Goal: Task Accomplishment & Management: Use online tool/utility

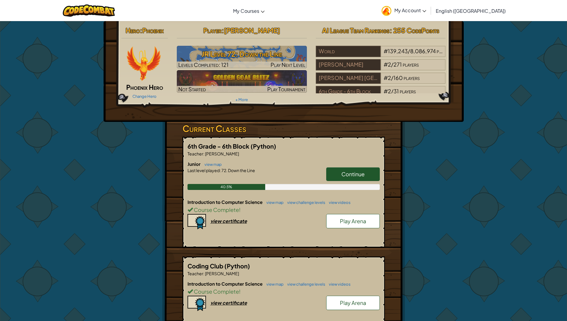
scroll to position [60, 0]
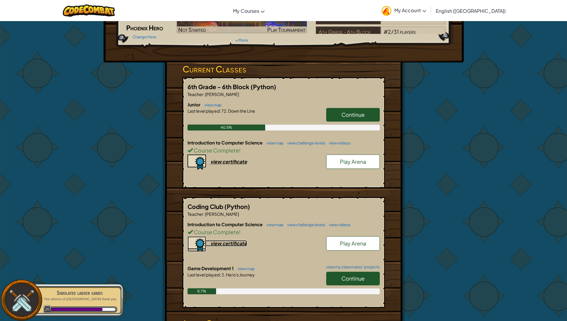
click at [226, 242] on div "view certificate" at bounding box center [228, 244] width 37 height 6
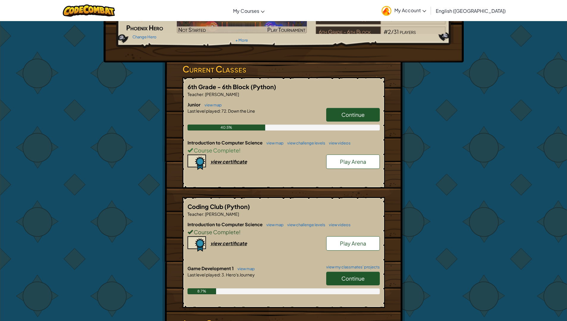
click at [215, 231] on span "Course Complete" at bounding box center [216, 232] width 46 height 7
click at [218, 232] on span "Course Complete" at bounding box center [216, 232] width 46 height 7
click at [293, 251] on div "Introduction to Computer Science view map view challenge levels view videos Cou…" at bounding box center [284, 243] width 192 height 44
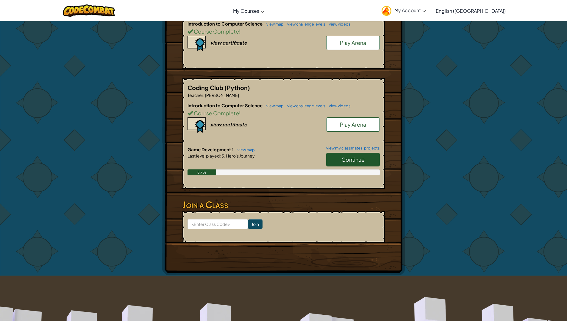
click at [358, 151] on h6 "Game Development 1 view map view my classmates' projects" at bounding box center [284, 149] width 192 height 7
click at [357, 156] on link "Continue" at bounding box center [353, 160] width 54 height 14
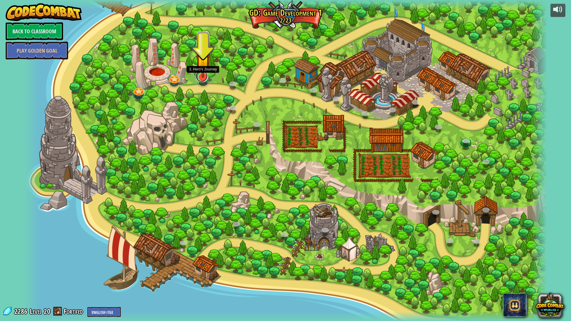
click at [200, 79] on link at bounding box center [202, 76] width 12 height 12
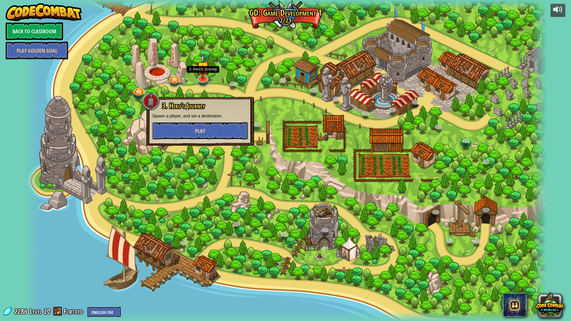
click at [190, 134] on button "Play" at bounding box center [200, 131] width 96 height 18
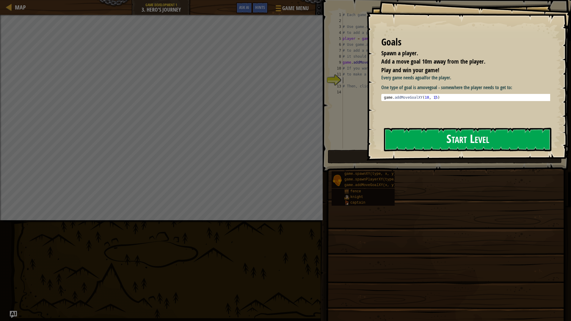
click at [438, 145] on button "Start Level" at bounding box center [468, 140] width 168 height 24
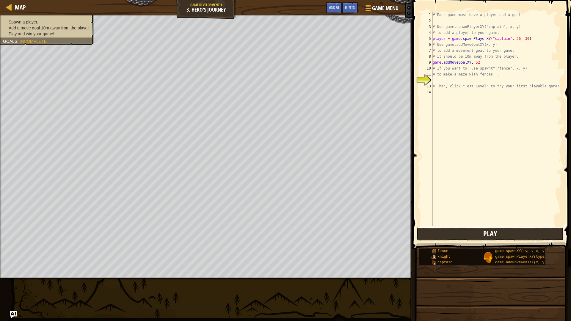
click at [425, 237] on button "Play" at bounding box center [490, 234] width 147 height 14
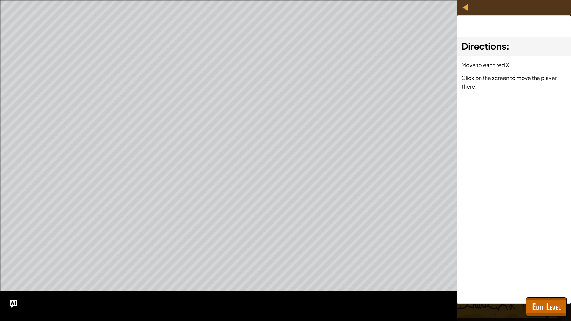
click at [498, 154] on div "Map Game Development 1 3. Hero's Journey Game Menu Done Hints Ask AI 1 הההההההה…" at bounding box center [285, 160] width 571 height 321
click at [467, 6] on div at bounding box center [466, 6] width 7 height 7
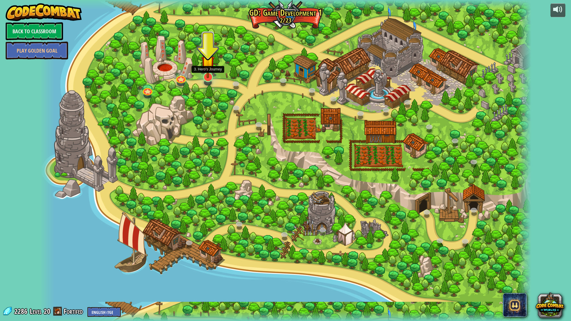
click at [207, 78] on img at bounding box center [208, 62] width 14 height 31
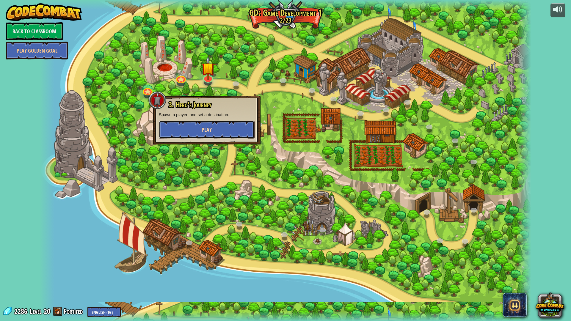
click at [190, 124] on button "Play" at bounding box center [207, 130] width 96 height 18
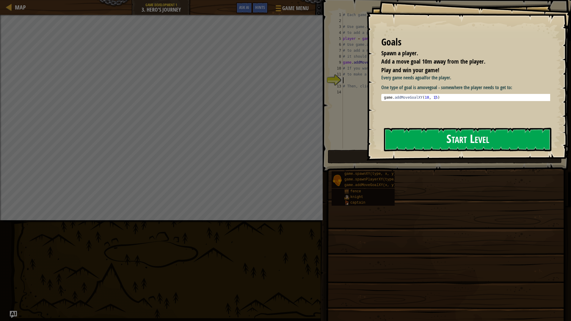
click at [423, 143] on button "Start Level" at bounding box center [468, 140] width 168 height 24
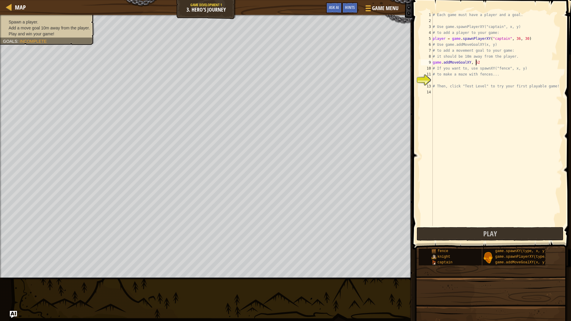
click at [477, 63] on div "# Each game must have a player and a goal. # Use game.spawnPlayerXY("captain", …" at bounding box center [497, 125] width 131 height 226
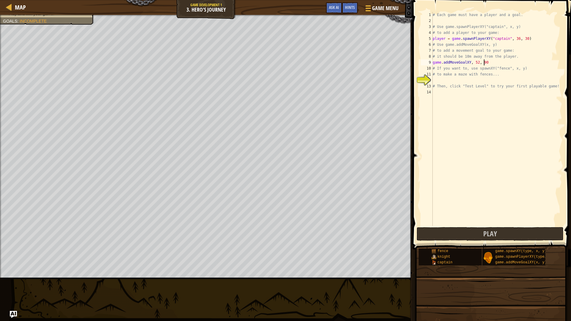
scroll to position [3, 4]
click at [496, 227] on span at bounding box center [492, 116] width 163 height 267
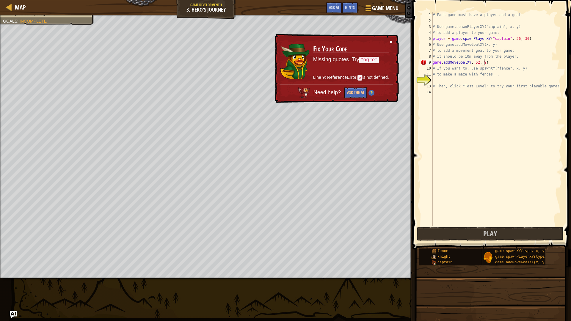
click at [391, 43] on button "×" at bounding box center [392, 42] width 4 height 6
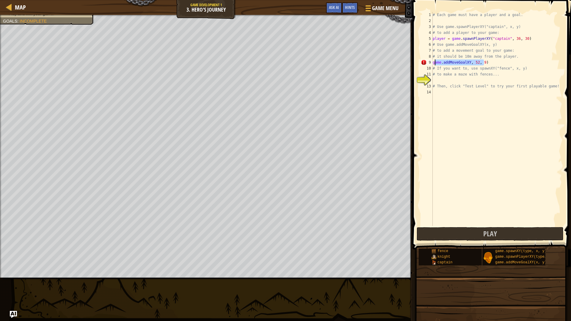
drag, startPoint x: 486, startPoint y: 61, endPoint x: 435, endPoint y: 62, distance: 50.9
click at [435, 62] on div "# Each game must have a player and a goal. # Use game.spawnPlayerXY("captain", …" at bounding box center [497, 125] width 131 height 226
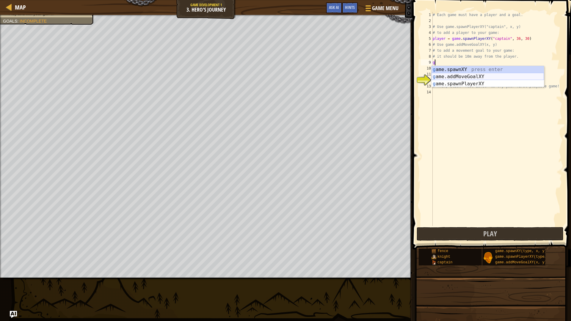
click at [469, 76] on div "g ame.spawnXY press enter g ame.addMoveGoalXY press enter g ame.spawnPlayerXY p…" at bounding box center [488, 84] width 113 height 36
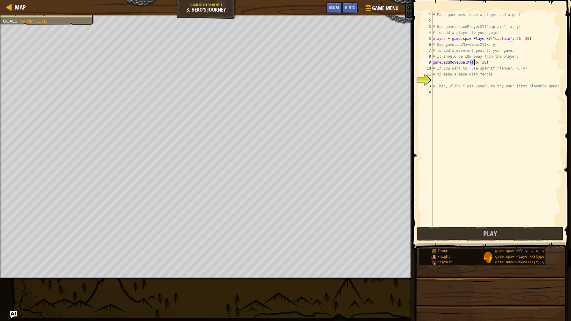
click at [482, 61] on div "# Each game must have a player and a goal. # Use game.spawnPlayerXY("captain", …" at bounding box center [497, 125] width 131 height 226
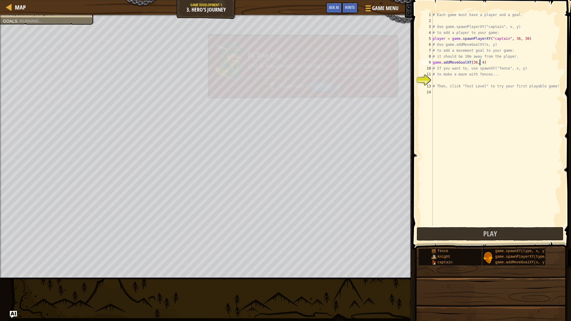
scroll to position [3, 4]
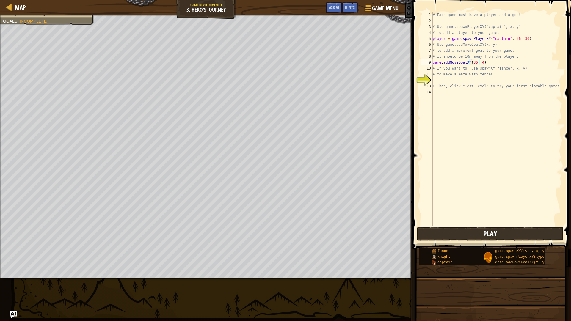
type textarea "game.addMoveGoalXY(36, 4)"
click at [453, 237] on button "Play" at bounding box center [490, 234] width 147 height 14
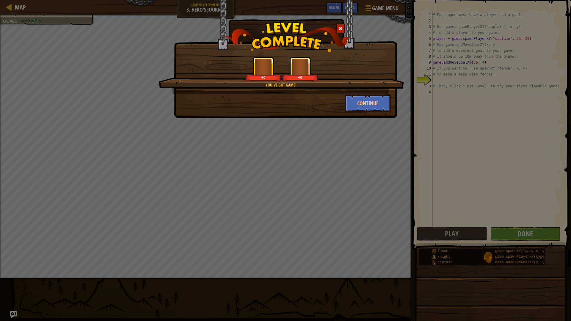
click at [284, 1] on body "Map Game Development 1 3. Hero's Journey Game Menu Done Hints Ask AI 1 הההההההה…" at bounding box center [285, 0] width 571 height 1
click at [350, 107] on button "Continue" at bounding box center [368, 103] width 46 height 18
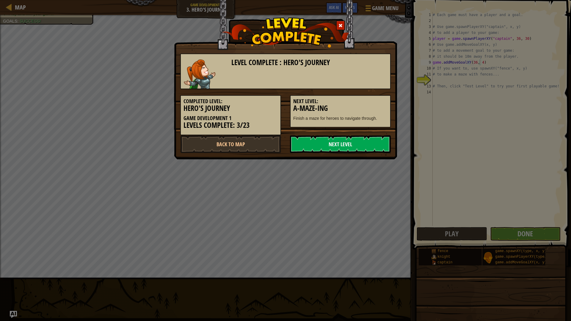
click at [312, 143] on link "Next Level" at bounding box center [340, 144] width 101 height 18
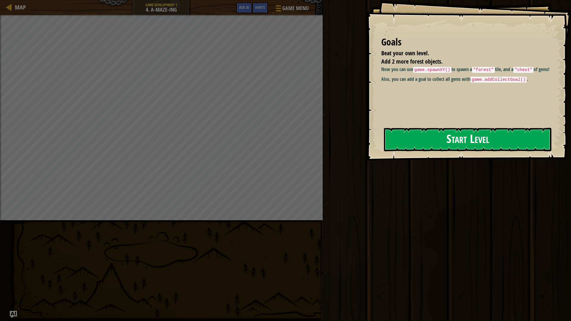
click at [452, 134] on button "Start Level" at bounding box center [468, 140] width 168 height 24
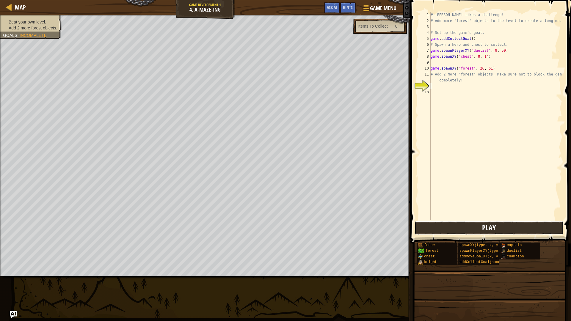
click at [443, 129] on div "1 2 3 4 5 6 7 8 9 10 11 12 13 # [PERSON_NAME] likes a challenge! # Add more "fo…" at bounding box center [490, 133] width 163 height 261
click at [454, 224] on button "Play" at bounding box center [489, 228] width 149 height 14
click at [436, 87] on div "# [PERSON_NAME] likes a challenge! # Add more "forest" objects to the level to …" at bounding box center [496, 122] width 133 height 220
drag, startPoint x: 494, startPoint y: 68, endPoint x: 429, endPoint y: 70, distance: 65.2
click at [429, 70] on div "1 2 3 4 5 6 7 8 9 10 11 12 13 # [PERSON_NAME] likes a challenge! # Add more "fo…" at bounding box center [490, 116] width 145 height 208
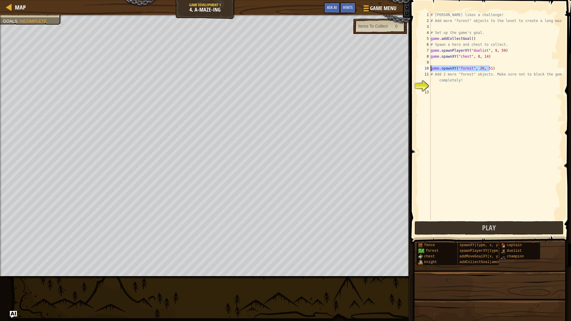
type textarea "game.spawnXY("forest", 26, 51)"
click at [444, 89] on div "# [PERSON_NAME] likes a challenge! # Add more "forest" objects to the level to …" at bounding box center [496, 122] width 133 height 220
click at [438, 87] on div "# [PERSON_NAME] likes a challenge! # Add more "forest" objects to the level to …" at bounding box center [496, 122] width 133 height 220
paste textarea "game.spawnXY("forest", 26, 51)"
click at [479, 86] on div "# [PERSON_NAME] likes a challenge! # Add more "forest" objects to the level to …" at bounding box center [496, 122] width 133 height 220
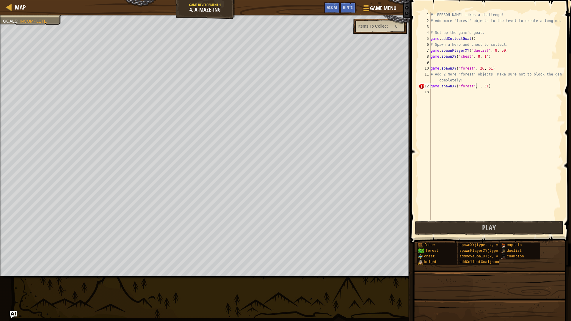
scroll to position [3, 4]
click at [488, 86] on div "# [PERSON_NAME] likes a challenge! # Add more "forest" objects to the level to …" at bounding box center [496, 122] width 133 height 220
type textarea "game.spawnXY("forest", 43, 59)"
drag, startPoint x: 493, startPoint y: 87, endPoint x: 432, endPoint y: 88, distance: 61.0
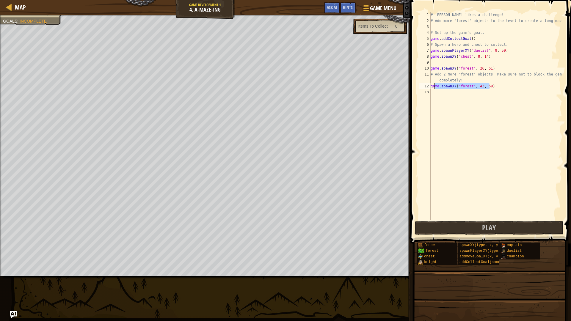
click at [432, 88] on div "# [PERSON_NAME] likes a challenge! # Add more "forest" objects to the level to …" at bounding box center [496, 122] width 133 height 220
click at [438, 94] on div "# [PERSON_NAME] likes a challenge! # Add more "forest" objects to the level to …" at bounding box center [496, 122] width 133 height 220
paste textarea "game.spawnXY("forest", 43, 59)"
type textarea "game.spawnXY("forest", 43, 59)"
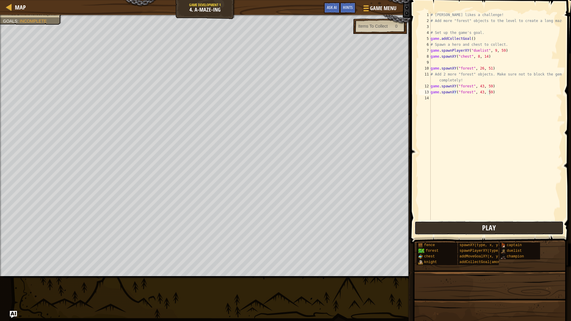
click at [459, 224] on button "Play" at bounding box center [489, 228] width 149 height 14
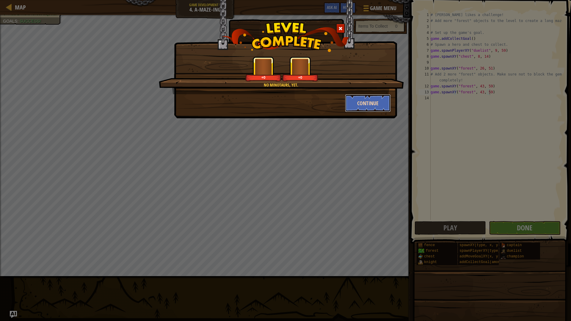
click at [361, 106] on button "Continue" at bounding box center [368, 103] width 46 height 18
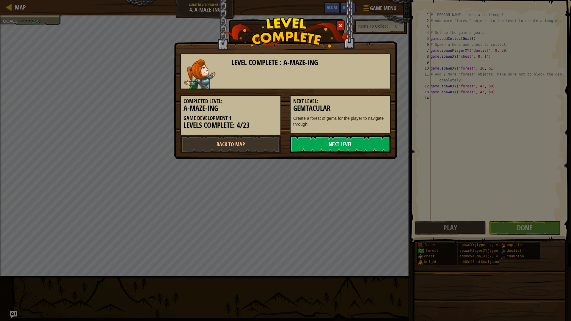
click at [329, 136] on link "Next Level" at bounding box center [340, 144] width 101 height 18
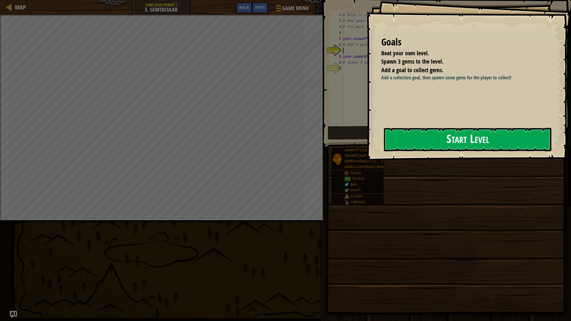
click at [424, 145] on button "Start Level" at bounding box center [468, 140] width 168 height 24
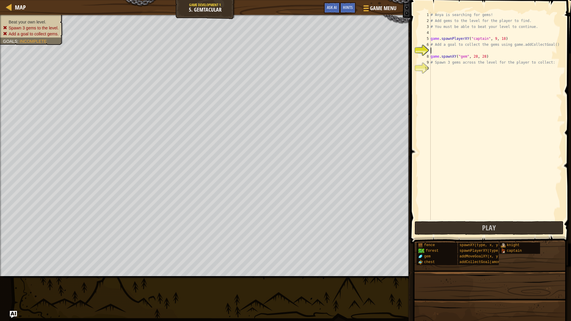
scroll to position [3, 0]
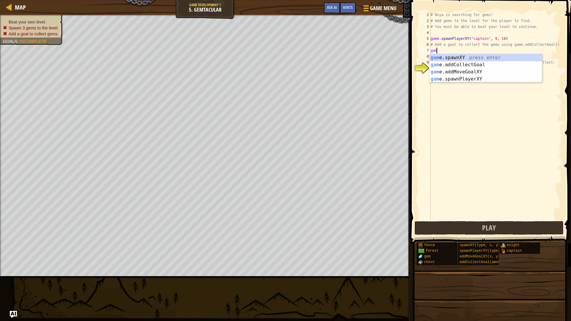
type textarea "game"
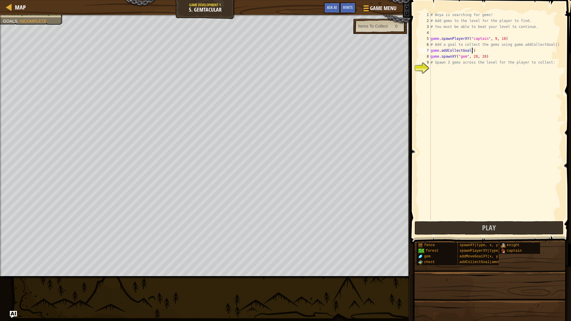
click at [470, 50] on div "# Anya is searching for gems! # Add gems to the level for the player to find. #…" at bounding box center [496, 122] width 133 height 220
type textarea "game.addCollectGoal(1)"
click at [439, 70] on div "# Anya is searching for gems! # Add gems to the level for the player to find. #…" at bounding box center [496, 122] width 133 height 220
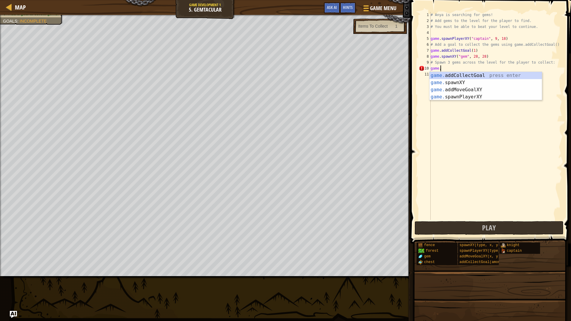
scroll to position [3, 1]
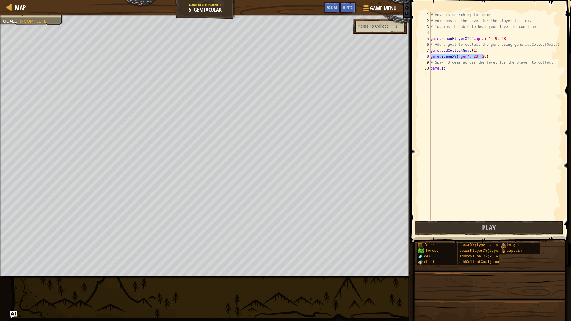
drag, startPoint x: 484, startPoint y: 58, endPoint x: 431, endPoint y: 56, distance: 53.0
click at [431, 56] on div "game.sp 1 2 3 4 5 6 7 8 9 10 11 # Anya is searching for gems! # Add gems to the…" at bounding box center [490, 116] width 145 height 208
type textarea "game.spawnXY("gem", 28, 28)"
click at [444, 72] on div "# Anya is searching for gems! # Add gems to the level for the player to find. #…" at bounding box center [496, 122] width 133 height 220
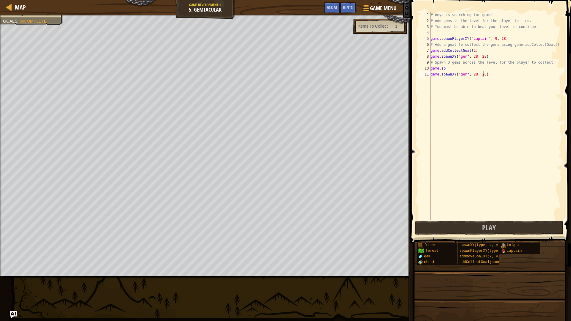
type textarea "game.spawnXY("gem", 28, 28)"
click at [437, 79] on div "# Anya is searching for gems! # Add gems to the level for the player to find. #…" at bounding box center [496, 122] width 133 height 220
type textarea "game.spawnXY("gem", 28, 28)"
click at [441, 91] on div "# Anya is searching for gems! # Add gems to the level for the player to find. #…" at bounding box center [496, 122] width 133 height 220
type textarea "game.spawnXY("gem", 28, 28)"
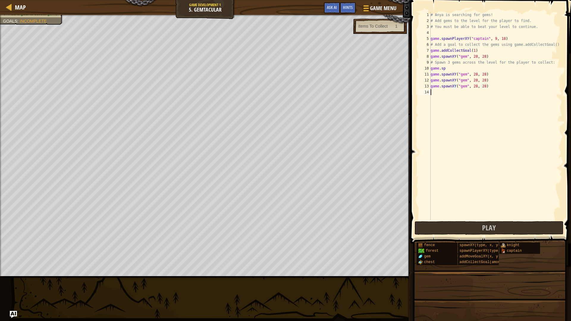
click at [440, 97] on div "# Anya is searching for gems! # Add gems to the level for the player to find. #…" at bounding box center [496, 122] width 133 height 220
type textarea "game.spawnXY("gem", 28, 28)"
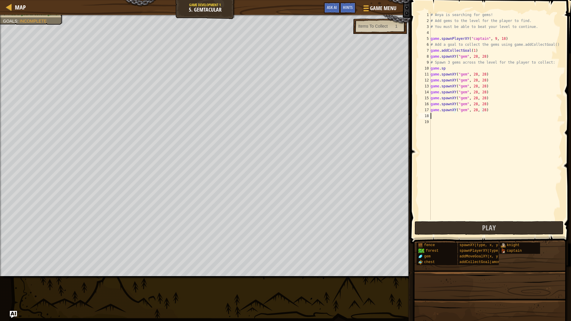
type textarea "game.spawnXY("gem", 28, 28)"
click at [472, 229] on button "Play" at bounding box center [489, 228] width 149 height 14
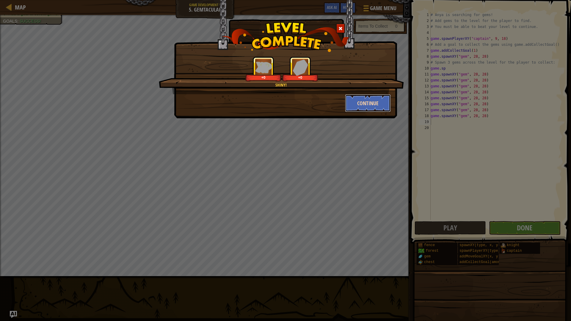
click at [368, 96] on button "Continue" at bounding box center [368, 103] width 46 height 18
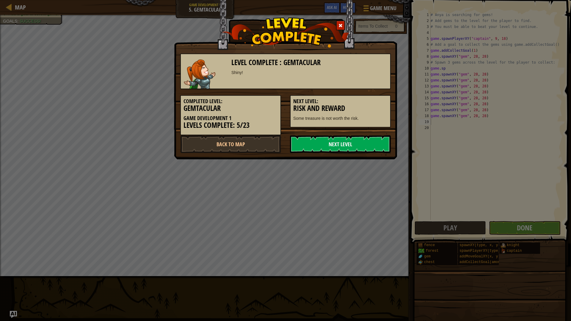
click at [325, 144] on link "Next Level" at bounding box center [340, 144] width 101 height 18
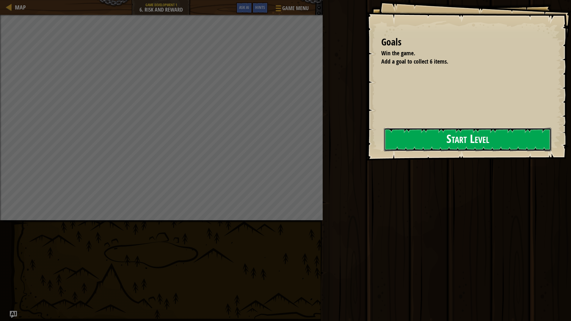
click at [417, 140] on button "Start Level" at bounding box center [468, 140] width 168 height 24
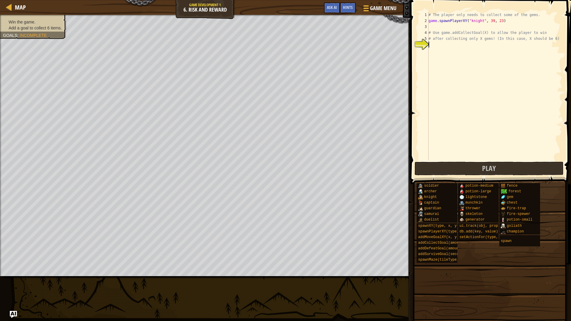
type textarea "h"
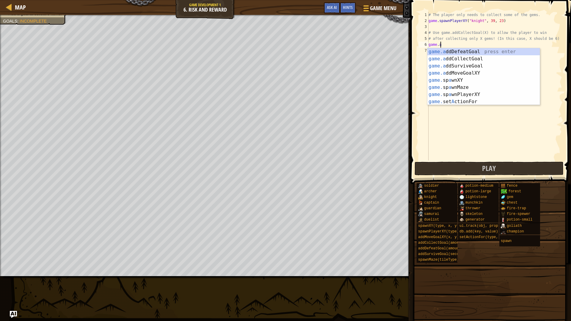
scroll to position [3, 1]
type textarea "[DOMAIN_NAME]"
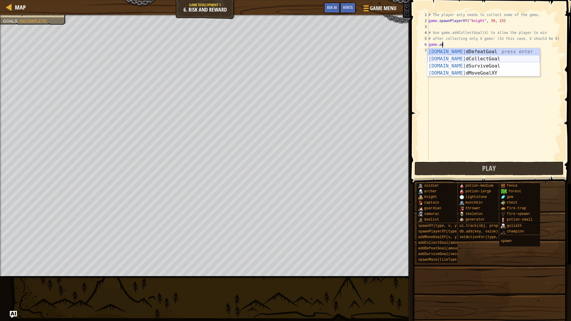
click at [456, 62] on div "[DOMAIN_NAME] dDefeatGoal press enter [DOMAIN_NAME] dCollectGoal press enter [D…" at bounding box center [484, 69] width 113 height 43
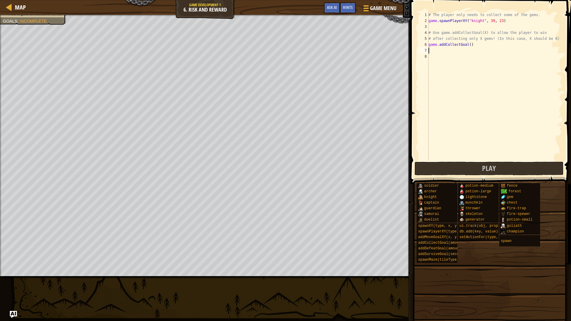
scroll to position [3, 0]
click at [468, 44] on div "# The player only needs to collect some of the gems. game . spawnPlayerXY ( "kn…" at bounding box center [495, 92] width 135 height 161
type textarea "game.addCollectGoal(6)"
click at [466, 163] on button "Play" at bounding box center [489, 169] width 149 height 14
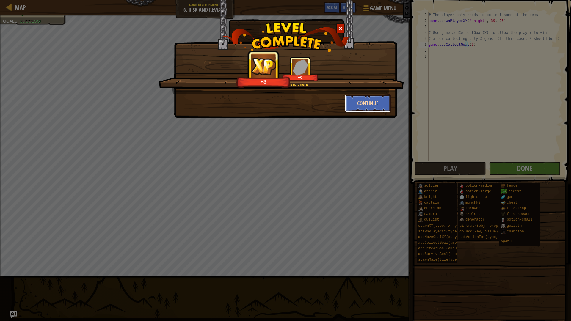
click at [364, 101] on button "Continue" at bounding box center [368, 103] width 46 height 18
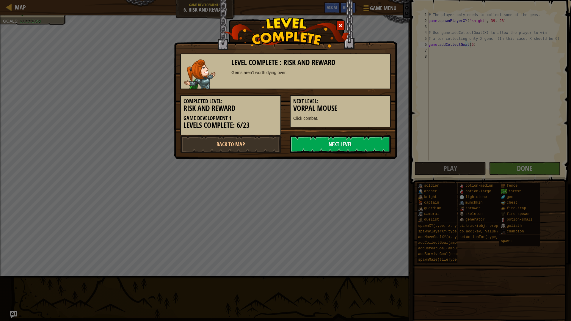
click at [313, 141] on link "Next Level" at bounding box center [340, 144] width 101 height 18
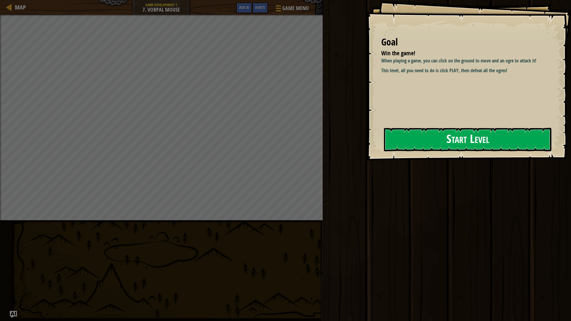
click at [435, 140] on button "Start Level" at bounding box center [468, 140] width 168 height 24
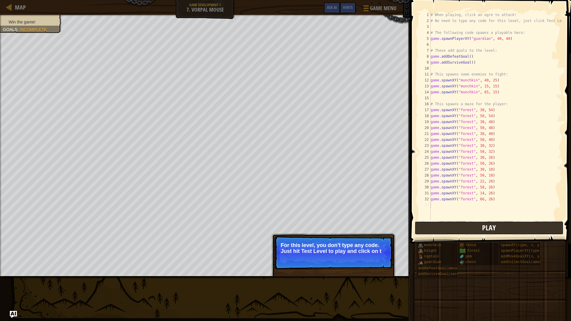
click at [418, 227] on button "Play" at bounding box center [489, 228] width 149 height 14
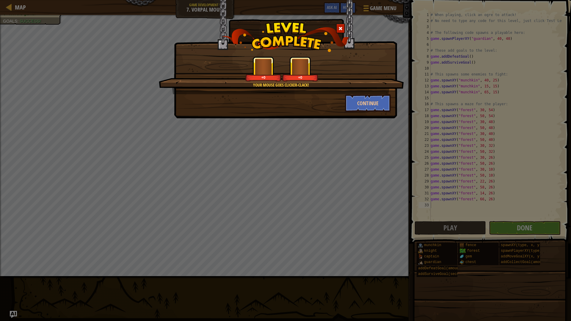
click at [505, 229] on div "Your mouse goes clicker-[PERSON_NAME]! +0 +0 Continue" at bounding box center [285, 160] width 571 height 321
click at [355, 101] on button "Continue" at bounding box center [368, 103] width 46 height 18
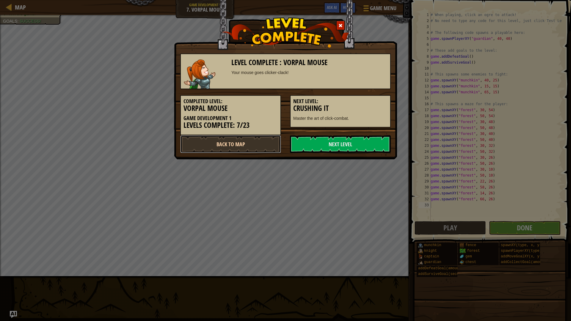
click at [243, 142] on link "Back to Map" at bounding box center [230, 144] width 101 height 18
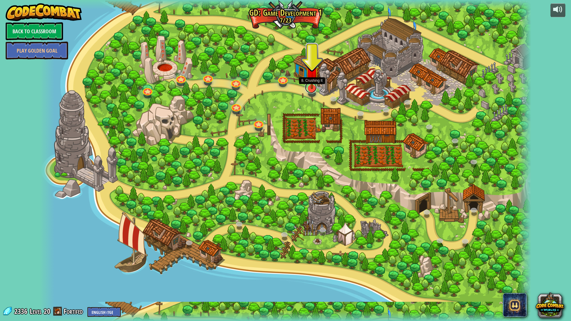
click at [310, 91] on link at bounding box center [311, 88] width 12 height 12
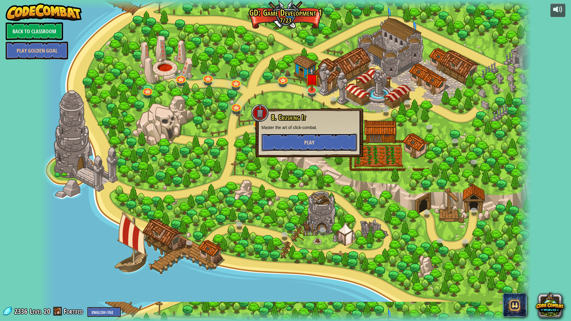
click at [304, 139] on button "Play" at bounding box center [310, 143] width 96 height 18
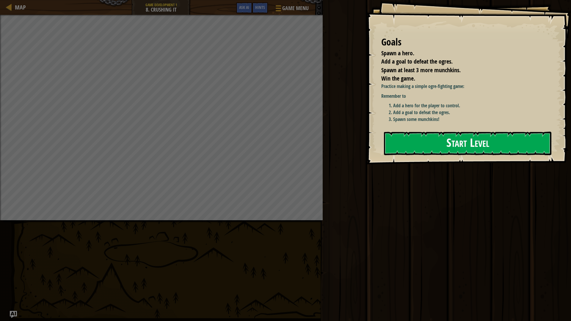
click at [484, 132] on div "Goals Spawn a hero. Add a goal to defeat the ogres. Spawn at least 3 more munch…" at bounding box center [469, 82] width 205 height 165
click at [484, 132] on button "Start Level" at bounding box center [468, 144] width 168 height 24
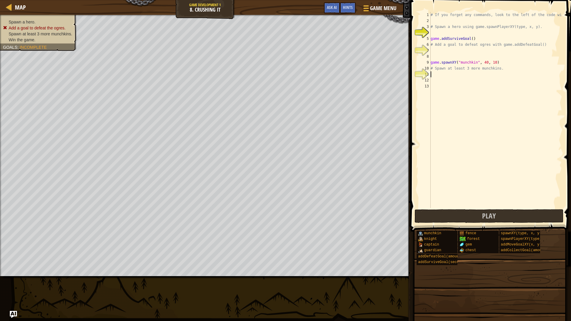
click at [438, 76] on div "# If you forget any commands, look to the left of the code window! # Spawn a he…" at bounding box center [496, 116] width 133 height 208
drag, startPoint x: 503, startPoint y: 63, endPoint x: 431, endPoint y: 63, distance: 72.6
click at [431, 63] on div "1 2 3 4 5 6 7 8 9 10 11 12 13 # If you forget any commands, look to the left of…" at bounding box center [490, 110] width 145 height 196
type textarea "game.spawnXY("munchkin", 40, 10)"
click at [442, 74] on div "# If you forget any commands, look to the left of the code window! # Spawn a he…" at bounding box center [496, 116] width 133 height 208
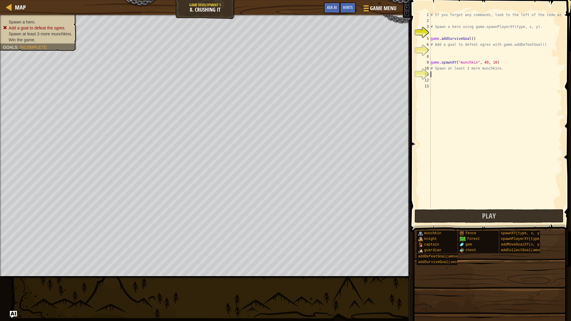
type textarea "game.spawnXY("munchkin", 40, 10)"
click at [440, 82] on div "# If you forget any commands, look to the left of the code window! # Spawn a he…" at bounding box center [496, 116] width 133 height 208
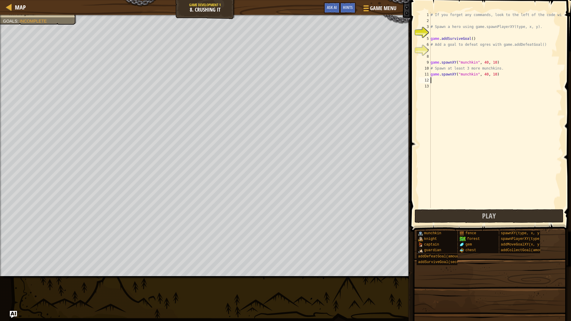
type textarea "game.spawnXY("munchkin", 40, 10)"
click at [437, 89] on div "# If you forget any commands, look to the left of the code window! # Spawn a he…" at bounding box center [496, 116] width 133 height 208
type textarea "game.spawnXY("munchkin", 40, 10)"
click at [450, 51] on div "# If you forget any commands, look to the left of the code window! # Spawn a he…" at bounding box center [496, 116] width 133 height 208
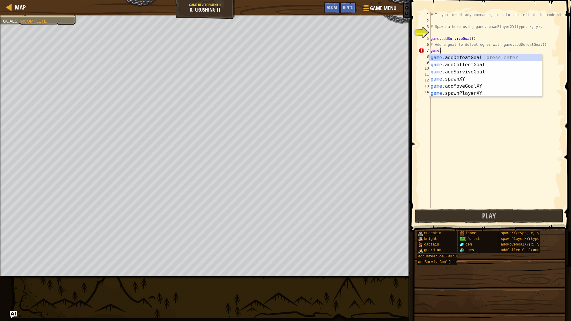
scroll to position [3, 1]
type textarea "[DOMAIN_NAME]"
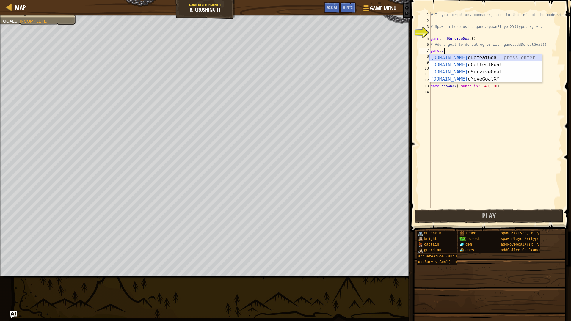
click at [512, 57] on div "[DOMAIN_NAME] dDefeatGoal press enter [DOMAIN_NAME] dCollectGoal press enter [D…" at bounding box center [486, 75] width 113 height 43
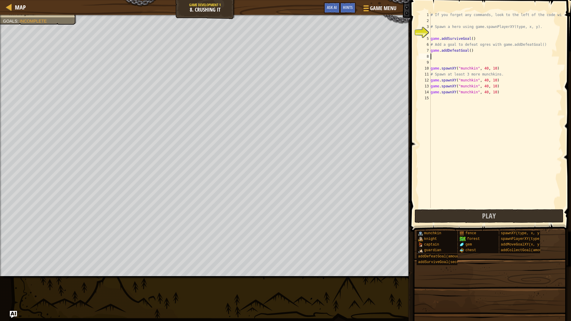
click at [467, 50] on div "# If you forget any commands, look to the left of the code window! # Spawn a he…" at bounding box center [496, 116] width 133 height 208
type textarea "game.addDefeatGoal(3)"
click at [445, 33] on div "# If you forget any commands, look to the left of the code window! # Spawn a he…" at bounding box center [496, 116] width 133 height 208
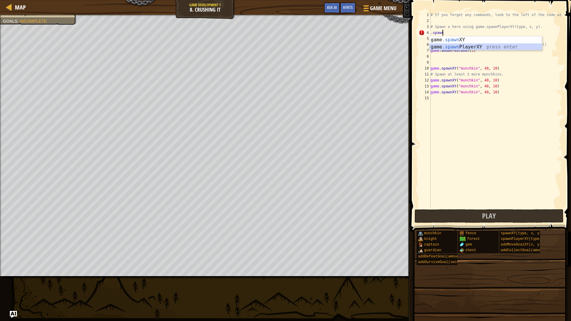
click at [485, 47] on div "game .spawn XY press enter game .spawn PlayerXY press enter" at bounding box center [486, 50] width 113 height 29
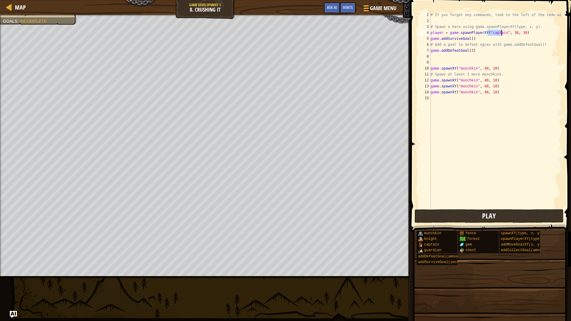
type textarea "player = game.spawnPlayerXY("captain", 36, 30)"
click at [477, 219] on button "Play" at bounding box center [489, 217] width 149 height 14
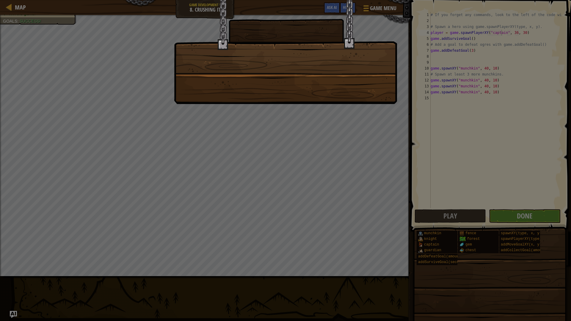
click at [272, 98] on div at bounding box center [285, 52] width 223 height 104
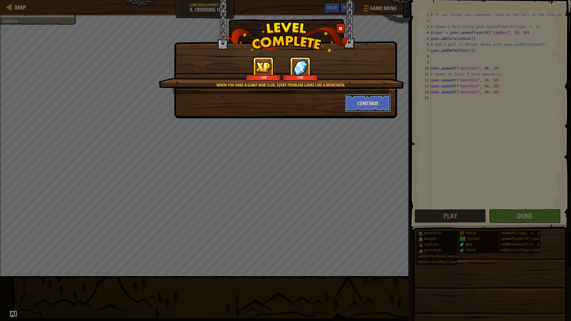
click at [368, 102] on button "Continue" at bounding box center [368, 103] width 46 height 18
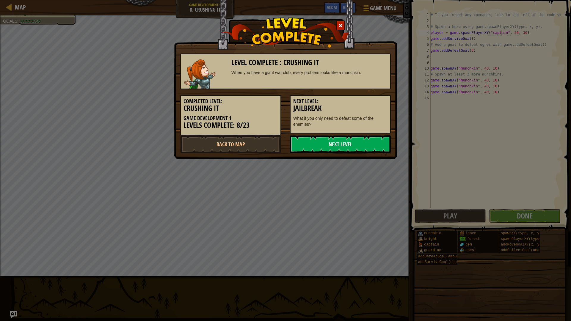
click at [336, 151] on link "Next Level" at bounding box center [340, 144] width 101 height 18
click at [321, 141] on link "Next Level" at bounding box center [340, 144] width 101 height 18
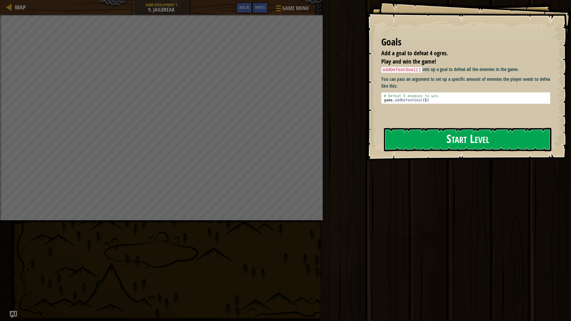
click at [438, 140] on button "Start Level" at bounding box center [468, 140] width 168 height 24
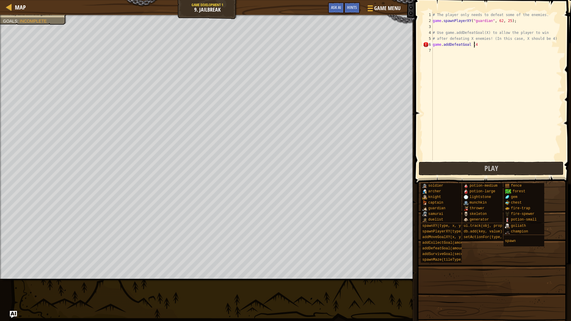
scroll to position [3, 3]
type textarea "game.addDefeatGoal (4)"
click at [518, 167] on button "Play" at bounding box center [491, 169] width 145 height 14
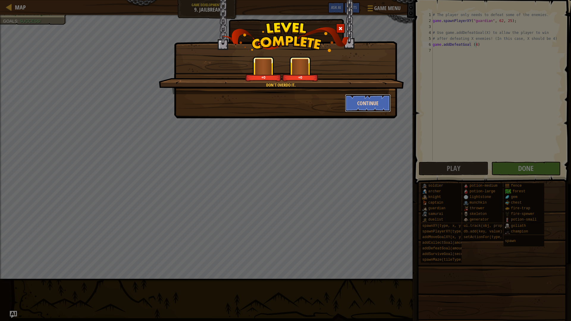
click at [354, 104] on button "Continue" at bounding box center [368, 103] width 46 height 18
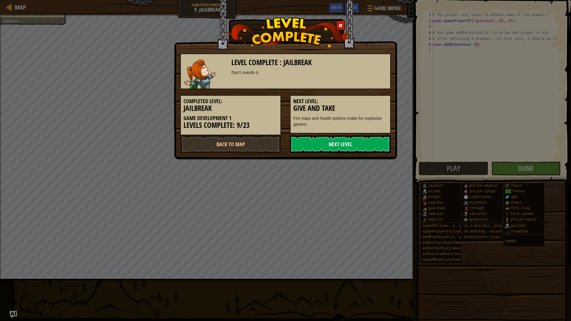
click at [336, 146] on link "Next Level" at bounding box center [340, 144] width 101 height 18
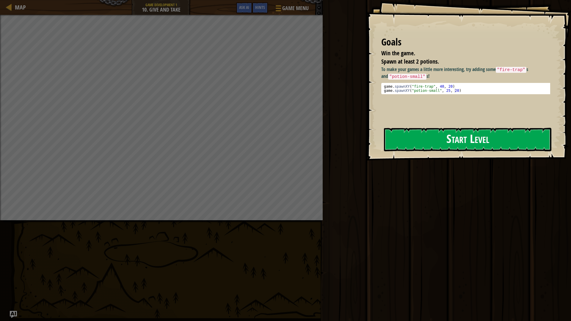
click at [412, 139] on button "Start Level" at bounding box center [468, 140] width 168 height 24
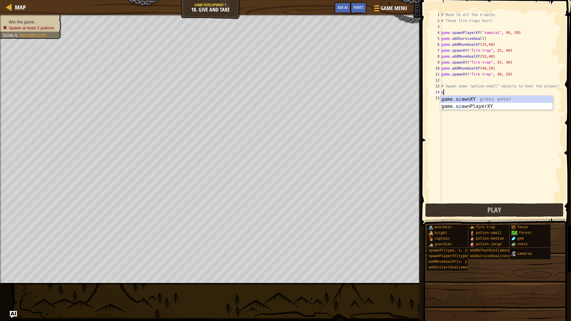
scroll to position [3, 0]
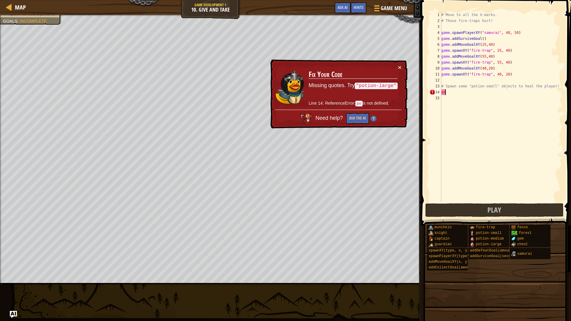
type textarea "p"
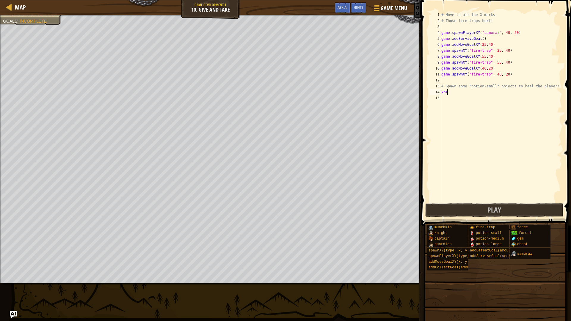
type textarea "x"
type textarea "d"
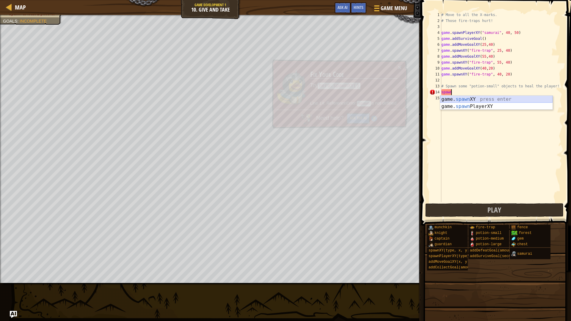
click at [480, 98] on div "game. spawn XY press enter game. spawn PlayerXY press enter" at bounding box center [497, 110] width 113 height 29
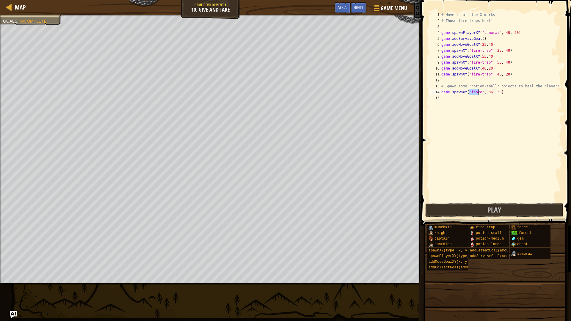
click at [479, 92] on div "# Move to all the X-marks. # Those fire-traps hurt! game . spawnPlayerXY ( "sam…" at bounding box center [502, 107] width 122 height 190
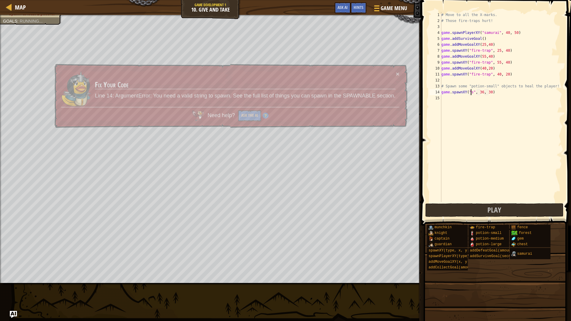
scroll to position [3, 2]
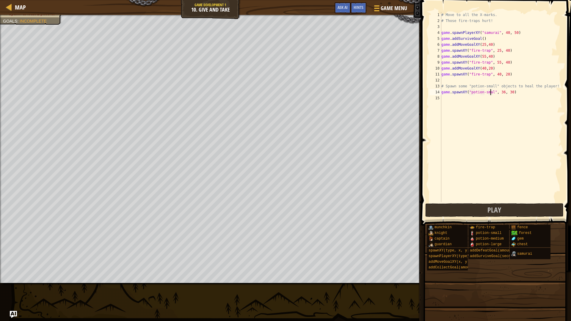
type textarea "game.spawnXY("potion-small", 36, 30)"
drag, startPoint x: 514, startPoint y: 92, endPoint x: 440, endPoint y: 93, distance: 74.4
click at [440, 93] on div "game.spawnXY("potion-small", 36, 30) 1 2 3 4 5 6 7 8 9 10 11 12 13 14 15 # Move…" at bounding box center [496, 107] width 134 height 190
click at [447, 97] on div "# Move to all the X-marks. # Those fire-traps hurt! game . spawnPlayerXY ( "sam…" at bounding box center [502, 113] width 122 height 202
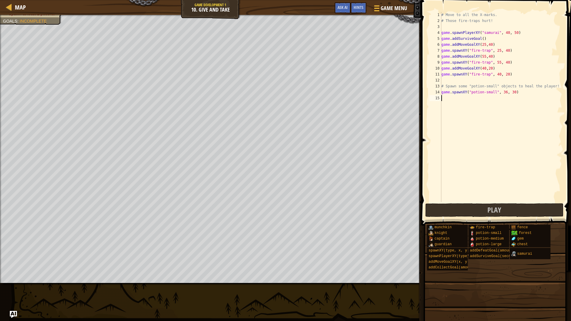
scroll to position [3, 0]
paste textarea "game.spawnXY("potion-small", 36, 30)"
type textarea "game.spawnXY("potion-small", 36, 30)"
click at [449, 109] on div "# Move to all the X-marks. # Those fire-traps hurt! game . spawnPlayerXY ( "sam…" at bounding box center [502, 113] width 122 height 202
paste textarea "game.spawnXY("potion-small", 36, 30)"
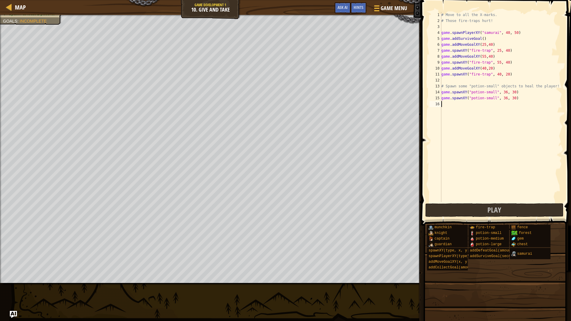
type textarea "game.spawnXY("potion-small", 36, 30)"
click at [447, 110] on div "# Move to all the X-marks. # Those fire-traps hurt! game . spawnPlayerXY ( "sam…" at bounding box center [502, 113] width 122 height 202
paste textarea "game.spawnXY("potion-small", 36, 30)"
click at [447, 119] on div "# Move to all the X-marks. # Those fire-traps hurt! game . spawnPlayerXY ( "sam…" at bounding box center [502, 113] width 122 height 202
paste textarea "game.spawnXY("potion-small", 36, 30)"
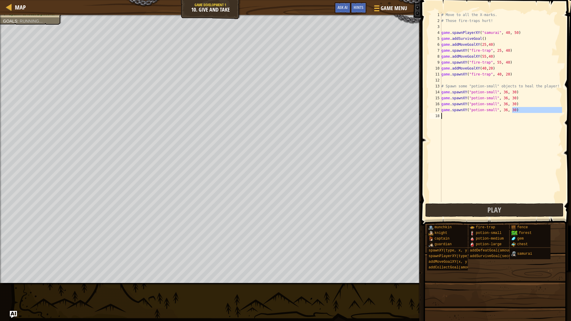
type textarea "game.spawnXY("potion-small", 36, 30)game.spawnXY("potion-small", 36, 30)"
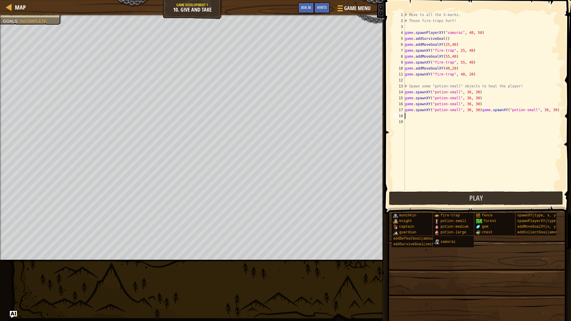
paste textarea "game.spawnXY("potion-small", 36, 30)"
type textarea "game.spawnXY("potion-small", 36, 30)"
paste textarea "game.spawnXY("potion-small", 36, 30)"
type textarea "game.spawnXY("potion-small", 36, 30)"
paste textarea "game.spawnXY("potion-small", 36, 30)"
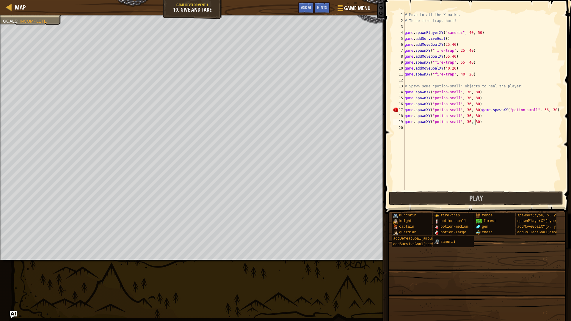
type textarea "game.spawnXY("potion-small", 36, 30)"
paste textarea "game.spawnXY("potion-small", 36, 30)"
type textarea "game.spawnXY("potion-small", 36, 30)"
paste textarea "game.spawnXY("potion-small", 36, 30)"
type textarea "game.spawnXY("potion-small", 36, 30)"
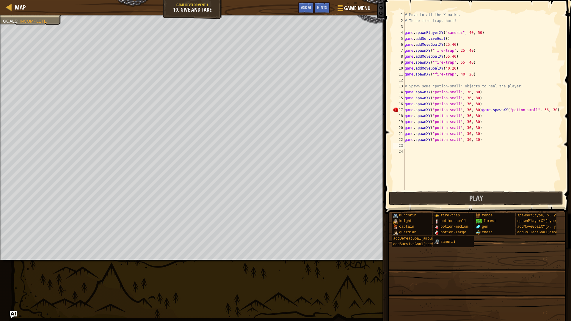
paste textarea "game.spawnXY("potion-small", 36, 30)"
type textarea "game.spawnXY("potion-small", 36, 30)"
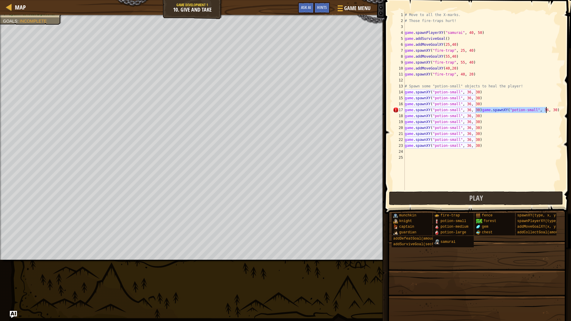
drag, startPoint x: 476, startPoint y: 110, endPoint x: 550, endPoint y: 111, distance: 73.5
click at [550, 111] on div "# Move to all the X-marks. # Those fire-traps hurt! game . spawnPlayerXY ( "sam…" at bounding box center [483, 107] width 159 height 190
type textarea "game.spawnXY("potion-small", 36, 30)"
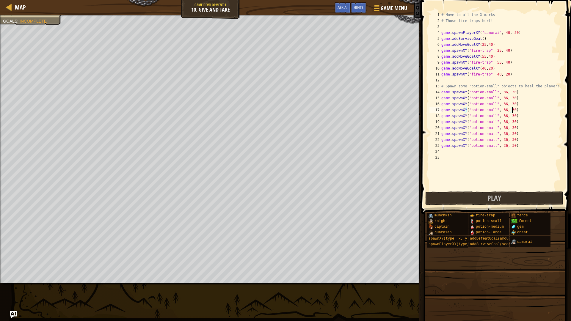
click at [442, 154] on div "# Move to all the X-marks. # Those fire-traps hurt! game . spawnPlayerXY ( "sam…" at bounding box center [520, 107] width 159 height 190
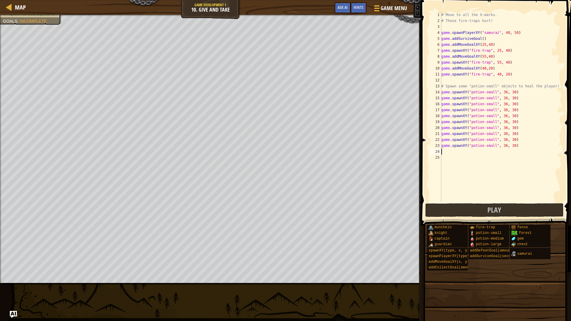
paste textarea "game.spawnXY("potion-small", 36, 30)"
type textarea "game.spawnXY("potion-small", 36, 30)"
paste textarea "game.spawnXY("potion-small", 36, 30)"
type textarea "game.spawnXY("potion-small", 36, 30)"
paste textarea "game.spawnXY("potion-small", 36, 30)"
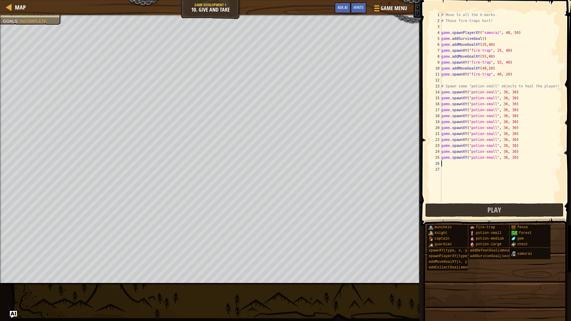
type textarea "game.spawnXY("potion-small", 36, 30)"
paste textarea "game.spawnXY("potion-small", 36, 30)"
type textarea "game.spawnXY("potion-small", 36, 30)"
paste textarea "game.spawnXY("potion-small", 36, 30)"
type textarea "game.spawnXY("potion-small", 36, 30)"
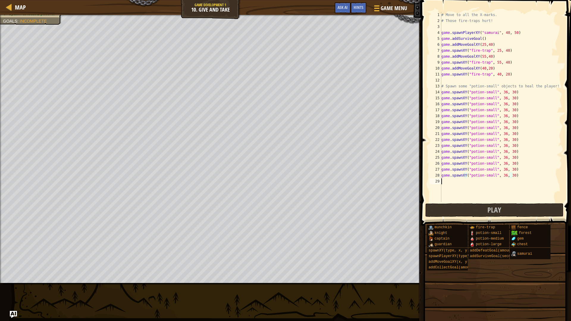
click at [443, 183] on div "# Move to all the X-marks. # Those fire-traps hurt! game . spawnPlayerXY ( "sam…" at bounding box center [502, 113] width 122 height 202
paste textarea "game.spawnXY("potion-small", 36, 30)"
type textarea "game.spawnXY("potion-small", 36, 30)"
click at [457, 208] on button "Play" at bounding box center [495, 211] width 139 height 14
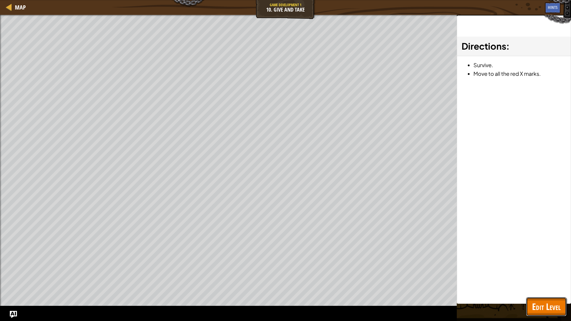
click at [540, 302] on button "Edit Level" at bounding box center [547, 307] width 40 height 19
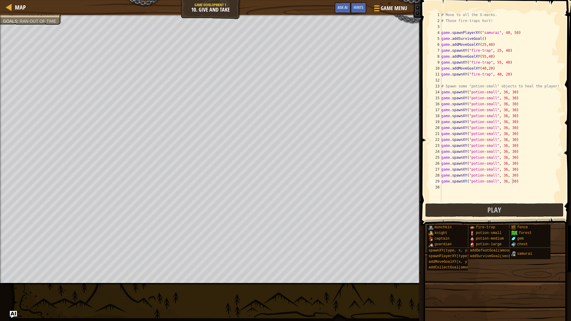
click at [470, 191] on div "# Move to all the X-marks. # Those fire-traps hurt! game . spawnPlayerXY ( "sam…" at bounding box center [502, 113] width 122 height 202
paste textarea "game.spawnXY("potion-small", 36, 30)"
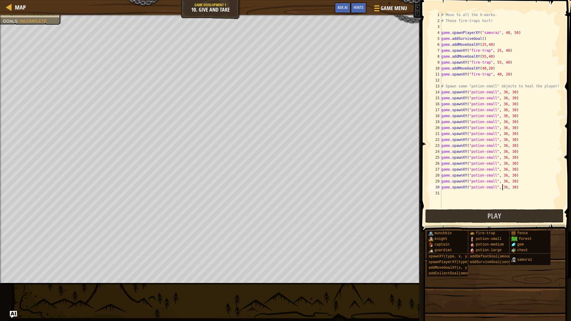
click at [503, 187] on div "# Move to all the X-marks. # Those fire-traps hurt! game . spawnPlayerXY ( "sam…" at bounding box center [502, 116] width 122 height 208
type textarea "game.spawnXY("potion-small", 40, 30)"
drag, startPoint x: 510, startPoint y: 188, endPoint x: 442, endPoint y: 185, distance: 68.3
click at [442, 185] on div "# Move to all the X-marks. # Those fire-traps hurt! game . spawnPlayerXY ( "sam…" at bounding box center [502, 116] width 122 height 208
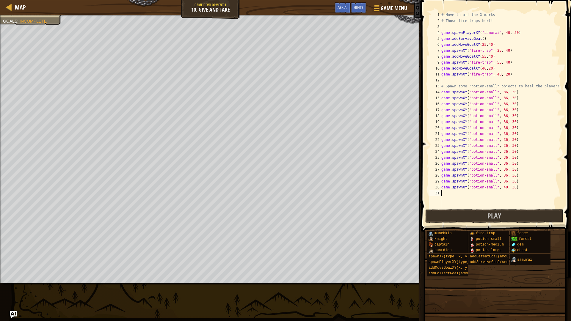
click at [447, 192] on div "# Move to all the X-marks. # Those fire-traps hurt! game . spawnPlayerXY ( "sam…" at bounding box center [502, 116] width 122 height 208
paste textarea "game.spawnXY("potion-small", 40, 30)"
type textarea "game.spawnXY("potion-small", 40, 30)"
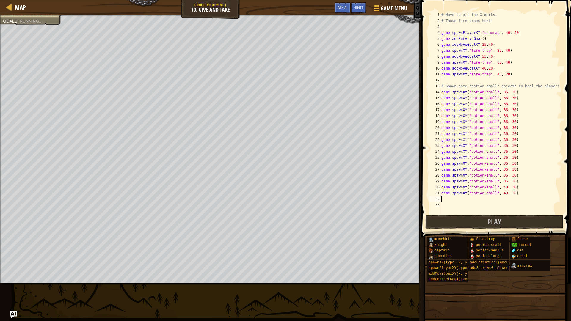
paste textarea "game.spawnXY("potion-small", 40, 30)"
type textarea "game.spawnXY("potion-small", 40, 30)"
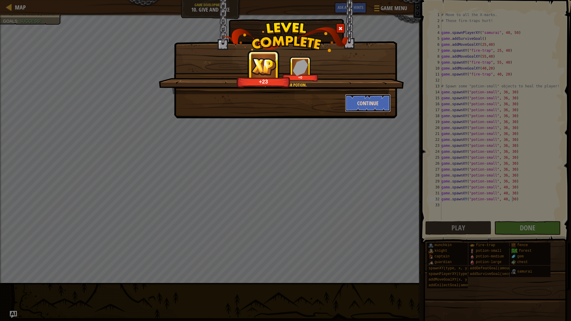
click at [371, 101] on button "Continue" at bounding box center [368, 103] width 46 height 18
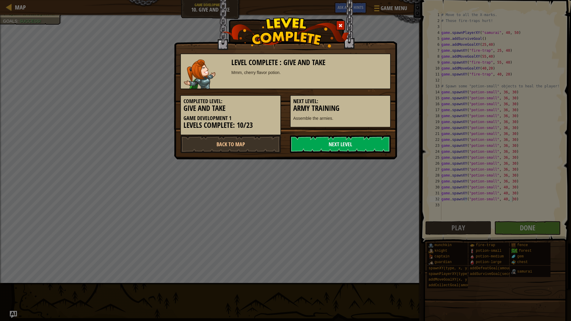
click at [298, 139] on link "Next Level" at bounding box center [340, 144] width 101 height 18
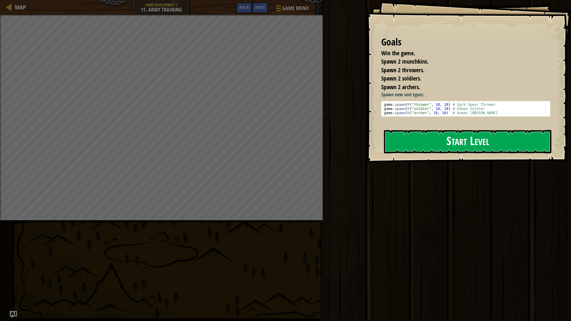
click at [429, 135] on button "Start Level" at bounding box center [468, 142] width 168 height 24
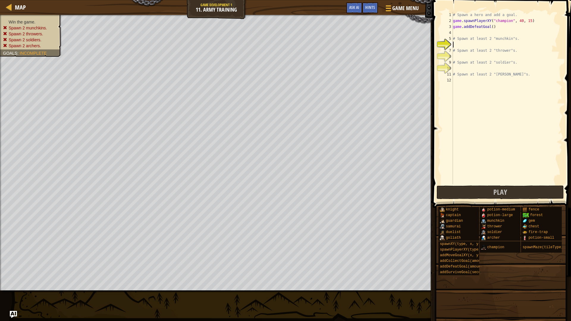
click at [464, 44] on div "# Spawn a hero and add a goal. game . spawnPlayerXY ( "champion" , 40 , 15 ) ga…" at bounding box center [507, 104] width 110 height 185
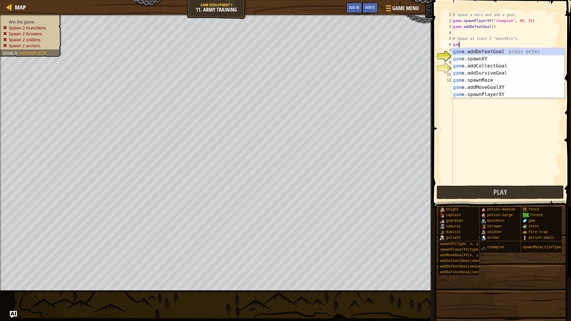
scroll to position [3, 0]
click at [491, 72] on div "game. addDefeatGoal press enter game. addCollectGoal press enter game. addSurvi…" at bounding box center [508, 80] width 113 height 64
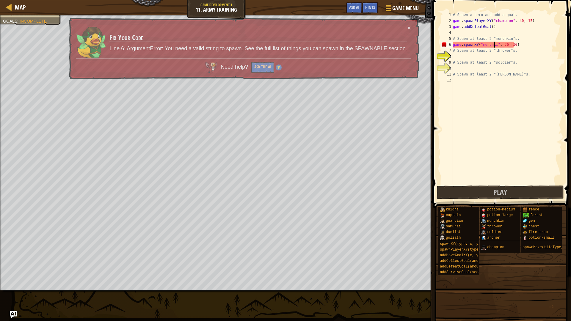
scroll to position [3, 4]
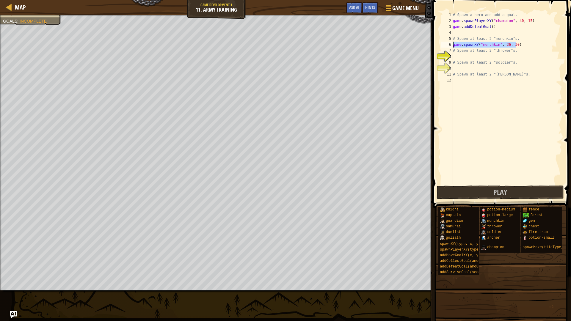
drag, startPoint x: 517, startPoint y: 42, endPoint x: 445, endPoint y: 46, distance: 71.8
click at [445, 46] on div "game.spawnXY("munchkin", 36, 30) 1 2 3 4 5 6 7 8 9 10 11 12 # Spawn a hero and …" at bounding box center [501, 98] width 122 height 173
type textarea "game.spawnXY("munchkin", 36, 30)"
click at [525, 43] on div "# Spawn a hero and add a goal. game . spawnPlayerXY ( "champion" , 40 , 15 ) ga…" at bounding box center [507, 98] width 110 height 173
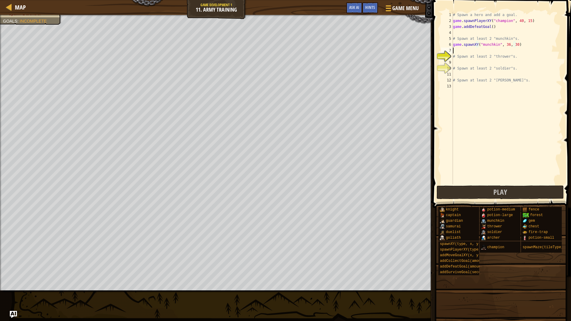
paste textarea "game.spawnXY("munchkin", 36, 30)"
type textarea "game.spawnXY("munchkin", 36, 30)"
click at [492, 62] on div "# Spawn a hero and add a goal. game . spawnPlayerXY ( "champion" , 40 , 15 ) ga…" at bounding box center [507, 104] width 110 height 185
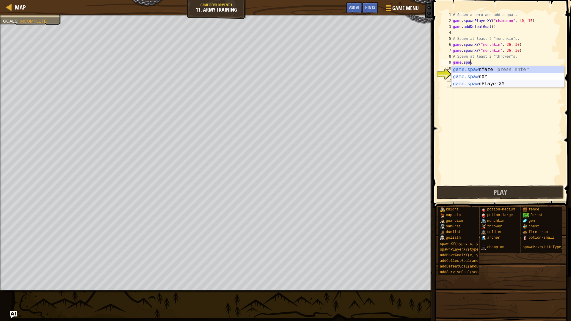
scroll to position [3, 1]
click at [462, 76] on div "game.spawn Maze press enter game.spawn XY press enter game.spawn PlayerXY press…" at bounding box center [508, 84] width 113 height 36
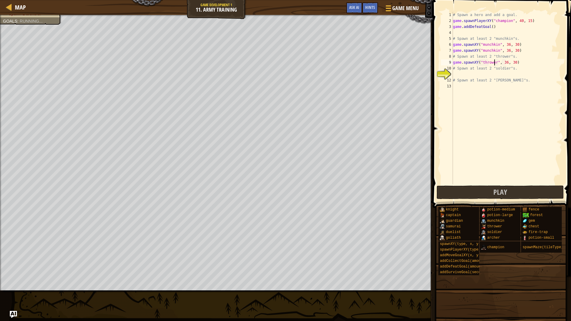
scroll to position [3, 4]
drag, startPoint x: 519, startPoint y: 62, endPoint x: 441, endPoint y: 64, distance: 78.0
click at [441, 64] on div "game.spawnXY("thrower", 36, 30) 1 2 3 4 5 6 7 8 9 10 11 12 13 # Spawn a hero an…" at bounding box center [501, 98] width 122 height 173
type textarea "game.spawnXY("thrower", 36, 30)"
click at [529, 60] on div "# Spawn a hero and add a goal. game . spawnPlayerXY ( "champion" , 40 , 15 ) ga…" at bounding box center [507, 98] width 110 height 173
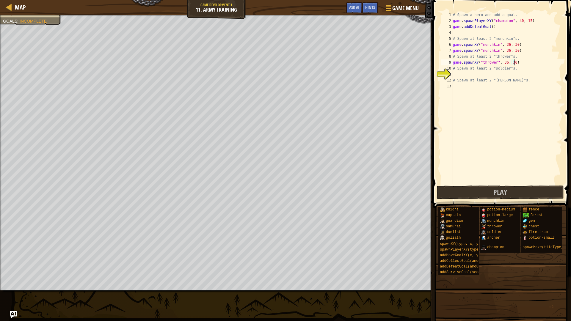
scroll to position [3, 0]
paste textarea "game.spawnXY("thrower", 36, 30)"
type textarea "game.spawnXY("thrower", 36, 30)"
click at [497, 82] on div "# Spawn a hero and add a goal. game . spawnPlayerXY ( "champion" , 40 , 15 ) ga…" at bounding box center [507, 104] width 110 height 185
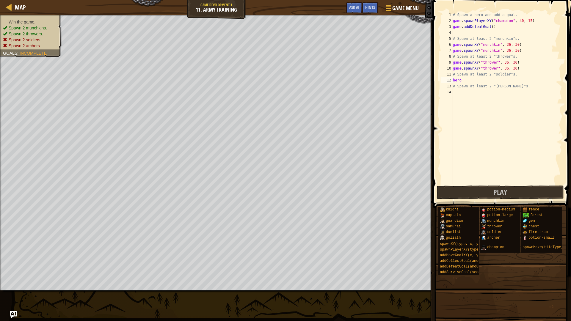
scroll to position [3, 0]
type textarea "h"
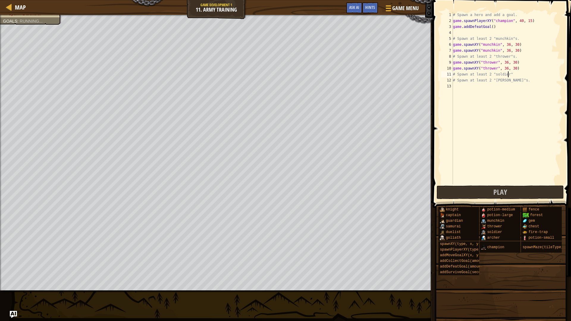
scroll to position [3, 4]
type textarea "# Spawn at least 2 "soldier"s."
paste textarea "game.spawnXY("thrower", 36, 30)"
click at [494, 80] on div "# Spawn a hero and add a goal. game . spawnPlayerXY ( "champion" , 40 , 15 ) ga…" at bounding box center [507, 104] width 110 height 185
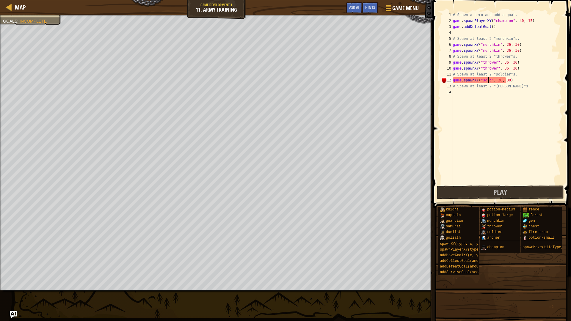
scroll to position [3, 3]
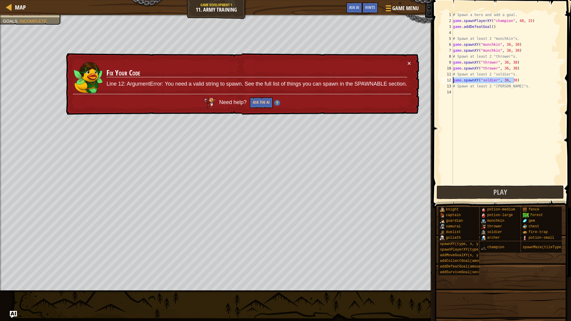
drag, startPoint x: 518, startPoint y: 80, endPoint x: 449, endPoint y: 82, distance: 68.8
click at [449, 82] on div "game.spawnXY("soldier", 36, 30) 1 2 3 4 5 6 7 8 9 10 11 12 13 14 # Spawn a hero…" at bounding box center [501, 98] width 122 height 173
type textarea "game.spawnXY("soldier", 36, 30)"
click at [519, 79] on div "# Spawn a hero and add a goal. game . spawnPlayerXY ( "champion" , 40 , 15 ) ga…" at bounding box center [507, 98] width 110 height 173
click at [405, 63] on td "Fix Your Code Line 12: ArgumentError: You need a valid string to spawn. See the…" at bounding box center [257, 77] width 302 height 34
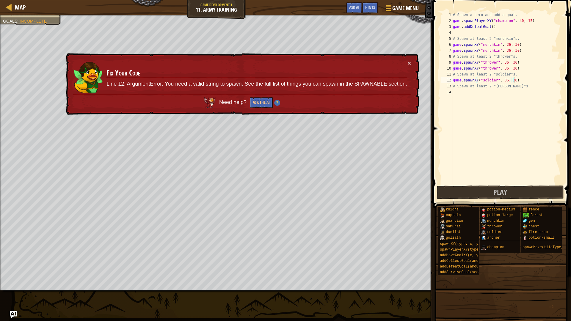
click at [403, 63] on td "Fix Your Code Line 12: ArgumentError: You need a valid string to spawn. See the…" at bounding box center [257, 77] width 302 height 34
click at [406, 62] on td "Fix Your Code Line 12: ArgumentError: You need a valid string to spawn. See the…" at bounding box center [257, 77] width 302 height 34
click at [409, 62] on button "×" at bounding box center [410, 63] width 4 height 6
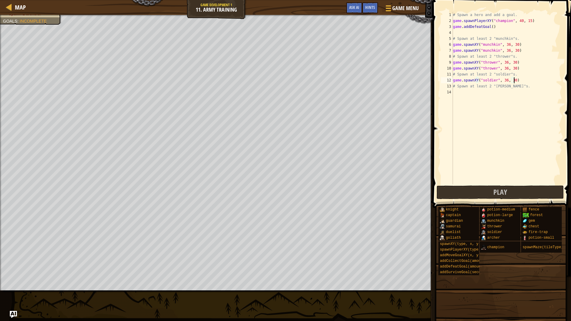
scroll to position [3, 0]
paste textarea "game.spawnXY("soldier", 36, 30)"
type textarea "game.spawnXY("soldier", 36, 30)"
click at [471, 103] on div "# Spawn a hero and add a goal. game . spawnPlayerXY ( "champion" , 40 , 15 ) ga…" at bounding box center [507, 104] width 110 height 185
paste textarea "game.spawnXY("soldier", 36, 30)"
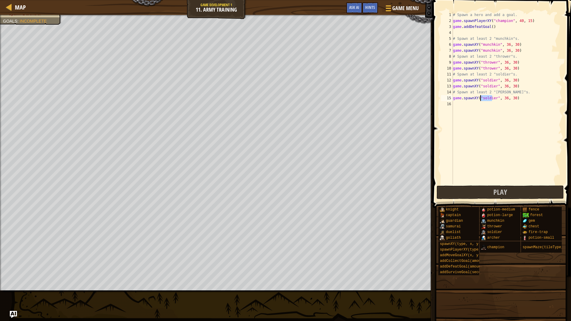
drag, startPoint x: 494, startPoint y: 98, endPoint x: 482, endPoint y: 100, distance: 12.1
click at [482, 100] on div "# Spawn a hero and add a goal. game . spawnPlayerXY ( "champion" , 40 , 15 ) ga…" at bounding box center [507, 104] width 110 height 185
type textarea "game.spawnXY("archer", 36, 30)"
drag, startPoint x: 517, startPoint y: 97, endPoint x: 448, endPoint y: 98, distance: 69.7
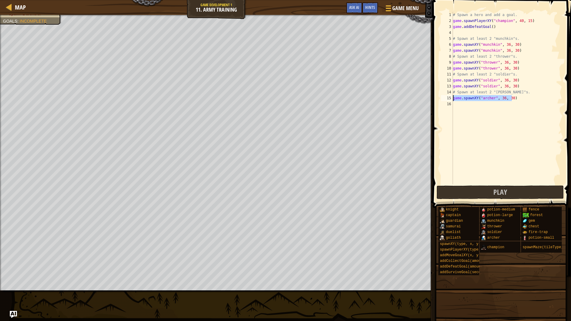
click at [448, 98] on div "game.spawnXY("[PERSON_NAME]", 36, 30) 1 2 3 4 5 6 7 8 9 10 11 12 13 14 15 16 # …" at bounding box center [501, 98] width 122 height 173
click at [462, 105] on div "# Spawn a hero and add a goal. game . spawnPlayerXY ( "champion" , 40 , 15 ) ga…" at bounding box center [507, 104] width 110 height 185
paste textarea "game.spawnXY("archer", 36, 30)"
type textarea "game.spawnXY("archer", 36, 30)"
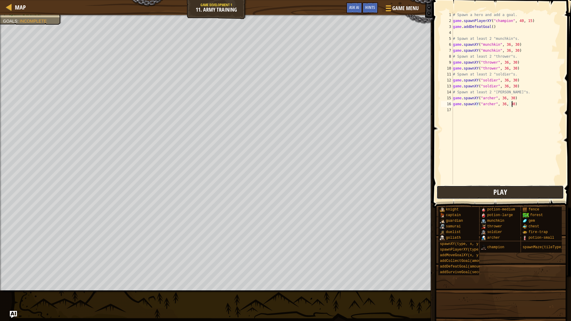
click at [462, 193] on button "Play" at bounding box center [500, 193] width 127 height 14
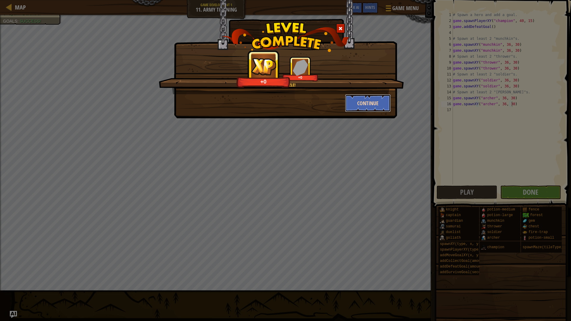
click at [374, 110] on button "Continue" at bounding box center [368, 103] width 46 height 18
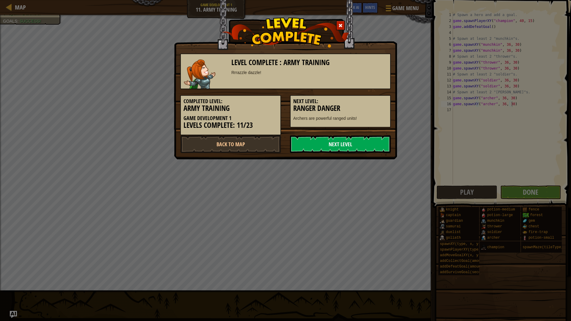
click at [320, 145] on link "Next Level" at bounding box center [340, 144] width 101 height 18
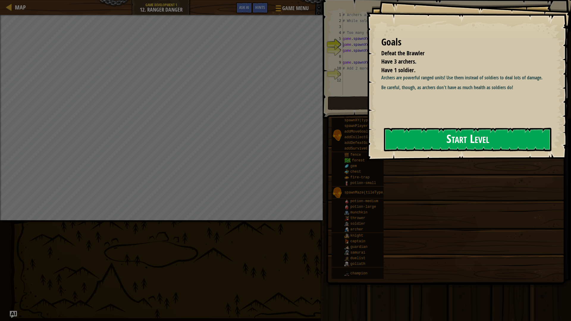
click at [408, 140] on button "Start Level" at bounding box center [468, 140] width 168 height 24
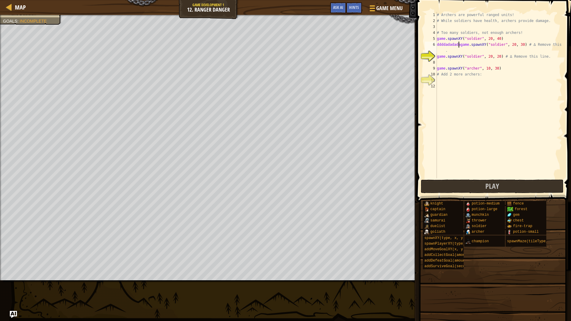
scroll to position [3, 2]
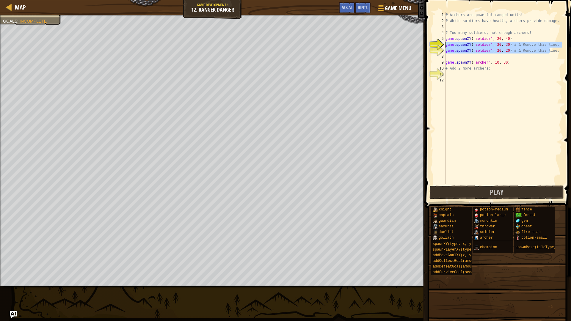
drag, startPoint x: 551, startPoint y: 51, endPoint x: 443, endPoint y: 47, distance: 108.2
click at [443, 47] on div "game.spawnXY("soldier", 20, 30) # ∆ Remove this line. 1 2 3 4 5 6 7 8 9 10 11 1…" at bounding box center [498, 98] width 130 height 173
type textarea "game.spawnXY("soldier", 20, 30) # ∆ Remove this line. game.spawnXY("soldier", 2…"
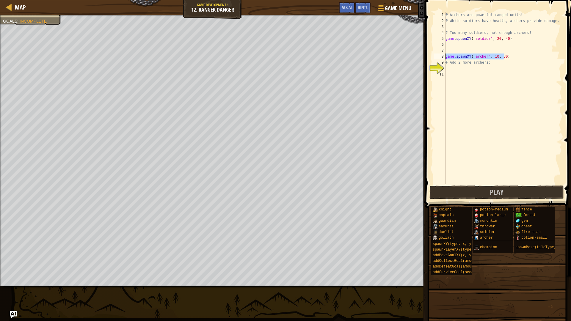
drag, startPoint x: 506, startPoint y: 56, endPoint x: 444, endPoint y: 59, distance: 62.0
click at [444, 59] on div "1 2 3 4 5 6 7 8 9 10 11 # Archers are powerful ranged units! # While soldiers h…" at bounding box center [498, 98] width 130 height 173
type textarea "game.spawnXY("archer", 10, 30)"
click at [454, 76] on div "# Archers are powerful ranged units! # While soldiers have health, archers prov…" at bounding box center [504, 104] width 118 height 185
click at [457, 71] on div "# Archers are powerful ranged units! # While soldiers have health, archers prov…" at bounding box center [504, 104] width 118 height 185
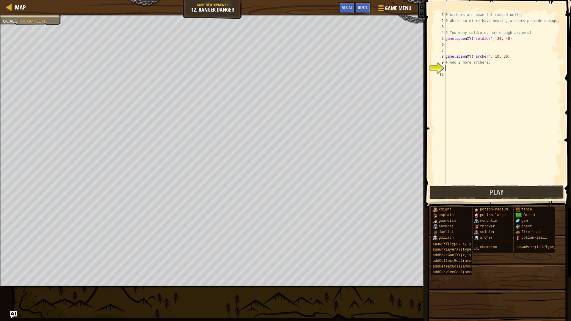
type textarea "game.spawnXY("archer", 10, 30)"
click at [457, 79] on div "# Archers are powerful ranged units! # While soldiers have health, archers prov…" at bounding box center [504, 104] width 118 height 185
type textarea "game.spawnXY("archer", 10, 30)"
click at [469, 196] on button "Play" at bounding box center [497, 193] width 135 height 14
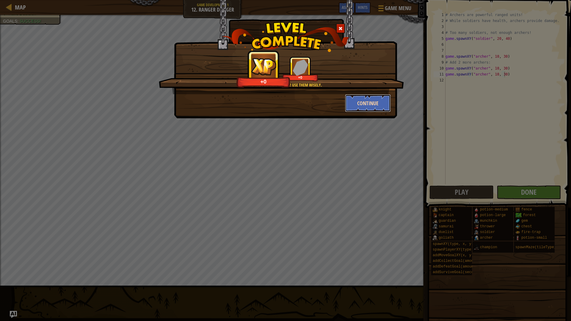
click at [372, 101] on button "Continue" at bounding box center [368, 103] width 46 height 18
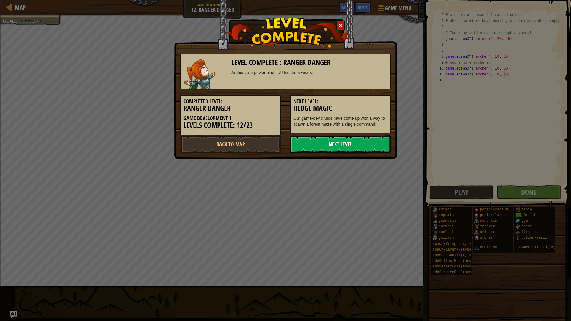
click at [331, 145] on link "Next Level" at bounding box center [340, 144] width 101 height 18
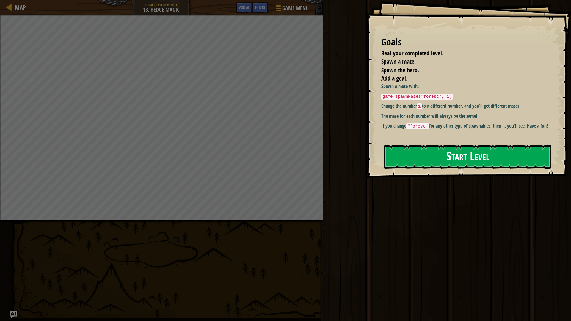
click at [435, 145] on button "Start Level" at bounding box center [468, 157] width 168 height 24
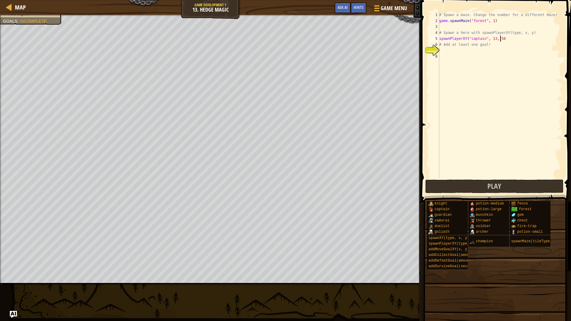
scroll to position [3, 5]
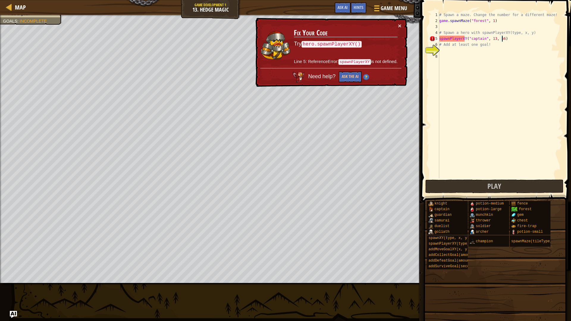
click at [440, 37] on div "# Spawn a maze. Change the number for a different maze! game . spawnMaze ( "for…" at bounding box center [500, 101] width 124 height 179
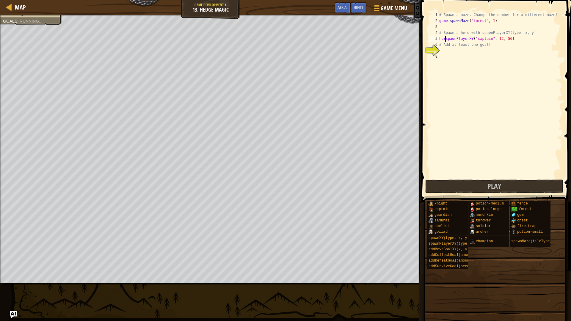
scroll to position [3, 1]
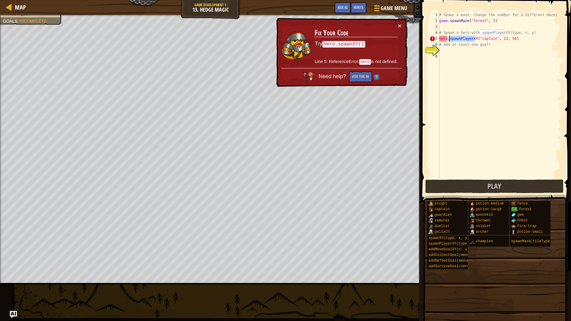
drag, startPoint x: 474, startPoint y: 38, endPoint x: 450, endPoint y: 39, distance: 24.7
click at [450, 39] on div "# Spawn a maze. Change the number for a different maze! game . spawnMaze ( "for…" at bounding box center [500, 101] width 124 height 179
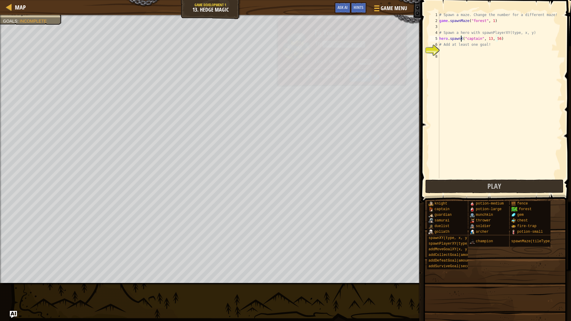
scroll to position [3, 2]
click at [444, 40] on div "# Spawn a maze. Change the number for a different maze! game . spawnMaze ( "for…" at bounding box center [500, 101] width 124 height 179
click at [447, 39] on div "# Spawn a maze. Change the number for a different maze! game . spawnMaze ( "for…" at bounding box center [500, 101] width 124 height 179
drag, startPoint x: 447, startPoint y: 39, endPoint x: 440, endPoint y: 39, distance: 6.8
click at [440, 39] on div "# Spawn a maze. Change the number for a different maze! game . spawnMaze ( "for…" at bounding box center [500, 101] width 124 height 179
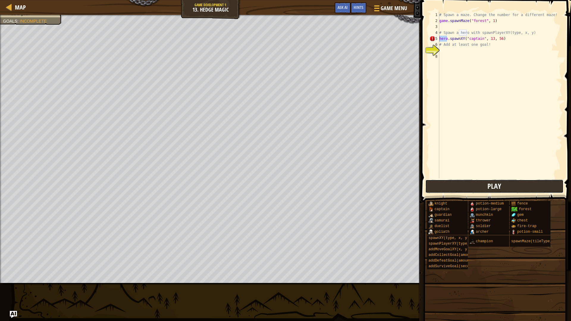
click at [522, 181] on button "Play" at bounding box center [495, 187] width 139 height 14
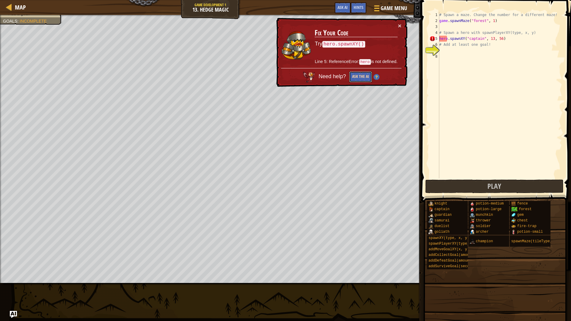
click at [357, 75] on button "Ask the AI" at bounding box center [360, 76] width 23 height 11
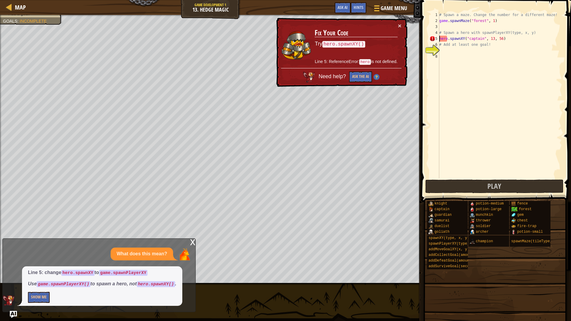
click at [45, 291] on div "Line 5: change hero.spawnXY to game.spawnPlayerXY Use game.spawnPlayerXY() to s…" at bounding box center [102, 287] width 160 height 40
click at [44, 293] on button "Show Me" at bounding box center [39, 297] width 22 height 11
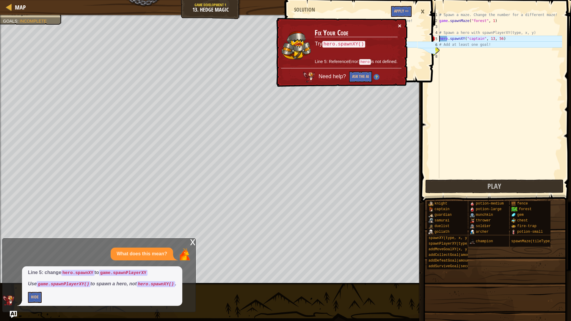
click at [401, 24] on button "×" at bounding box center [400, 26] width 4 height 6
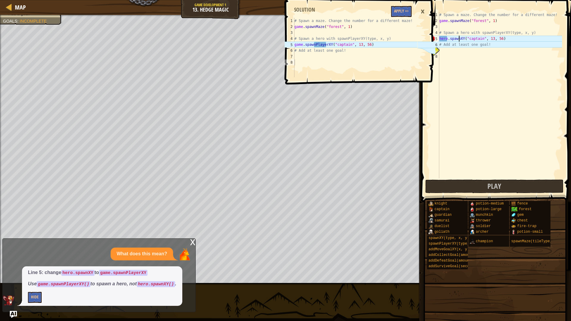
click at [458, 40] on div "# Spawn a maze. Change the number for a different maze! game . spawnMaze ( "for…" at bounding box center [500, 101] width 124 height 179
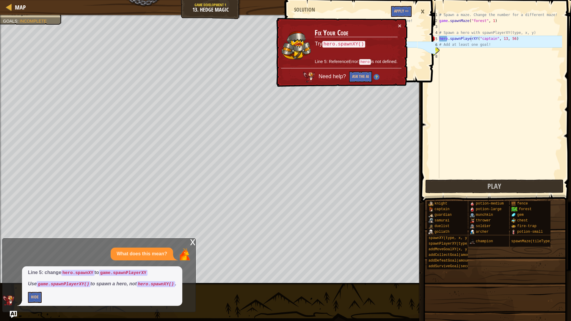
click at [406, 24] on div "× Fix Your Code Try hero.spawnXY() Line 5: ReferenceError: hero is not defined.…" at bounding box center [341, 52] width 132 height 69
click at [400, 24] on button "×" at bounding box center [400, 26] width 4 height 6
click at [447, 36] on div "# Spawn a maze. Change the number for a different maze! game . spawnMaze ( "for…" at bounding box center [500, 101] width 124 height 179
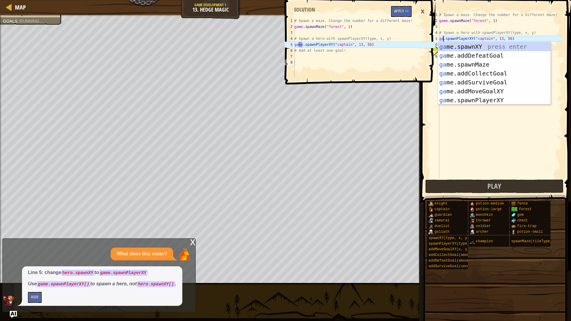
type textarea "game.spawnPlayerXY("captain", 13, 56)"
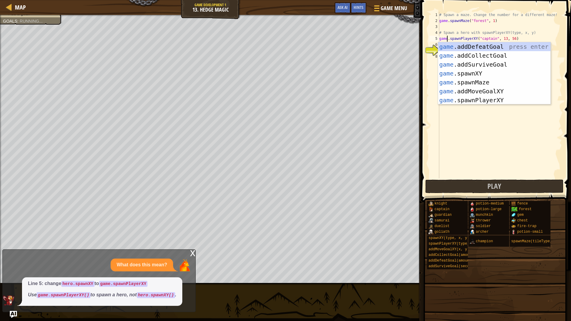
scroll to position [3, 1]
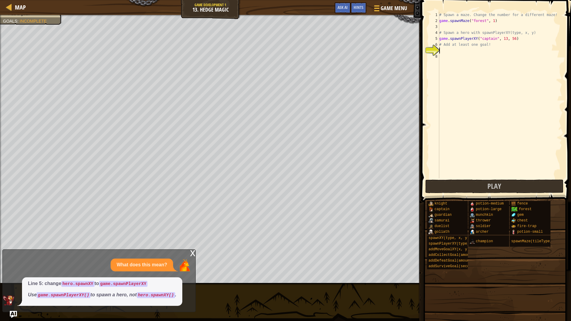
click at [455, 50] on div "# Spawn a maze. Change the number for a different maze! game . spawnMaze ( "for…" at bounding box center [500, 101] width 124 height 179
click at [341, 9] on span "Ask AI" at bounding box center [343, 7] width 10 height 6
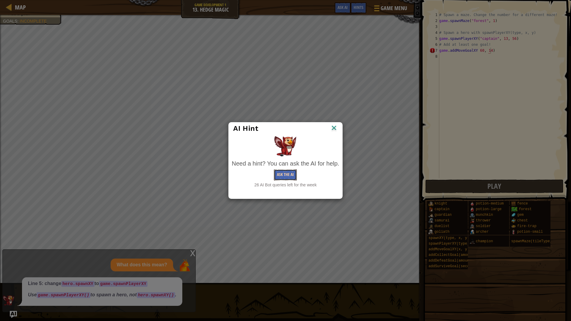
click at [283, 176] on button "Ask the AI" at bounding box center [285, 175] width 23 height 11
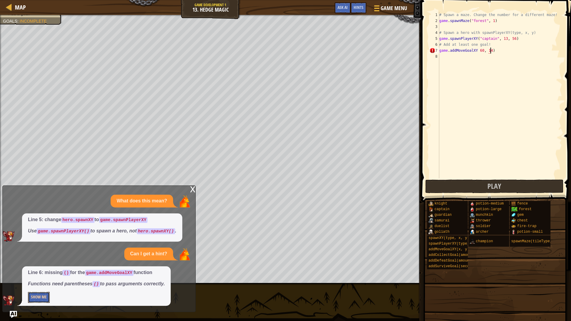
click at [33, 299] on button "Show Me" at bounding box center [39, 297] width 22 height 11
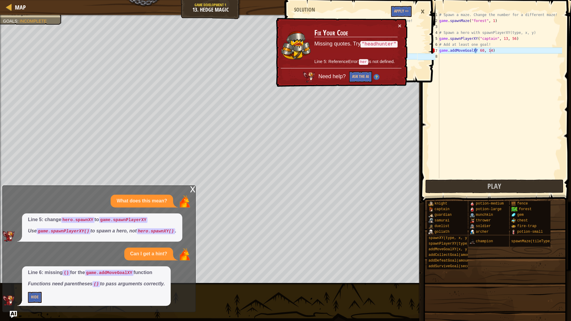
click at [477, 49] on div "# Spawn a maze. Change the number for a different maze! game . spawnMaze ( "for…" at bounding box center [500, 101] width 124 height 179
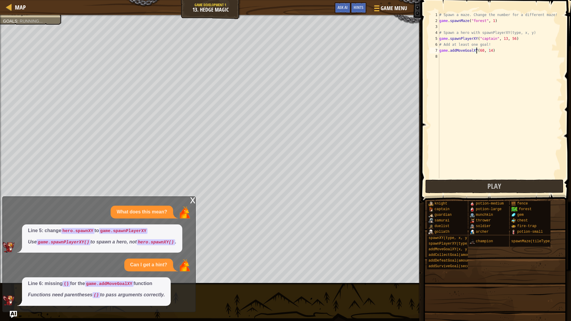
scroll to position [3, 3]
type textarea "game.addMoveGoalXY(60, 14)"
click at [464, 188] on button "Play" at bounding box center [495, 187] width 139 height 14
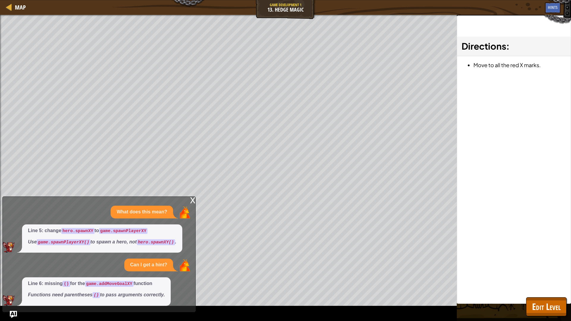
click at [193, 199] on div "x" at bounding box center [192, 200] width 5 height 6
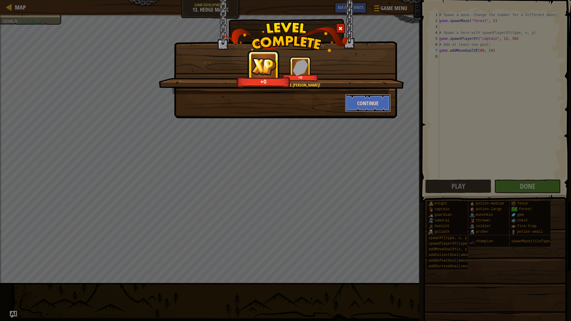
click at [363, 103] on button "Continue" at bounding box center [368, 103] width 46 height 18
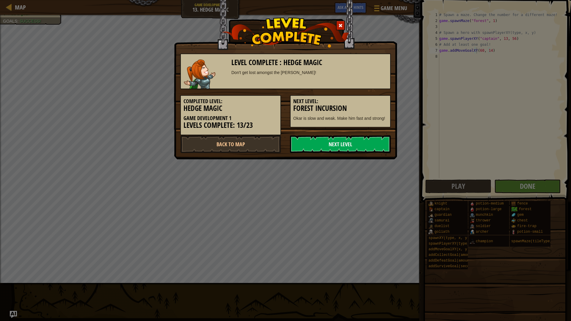
click at [316, 140] on link "Next Level" at bounding box center [340, 144] width 101 height 18
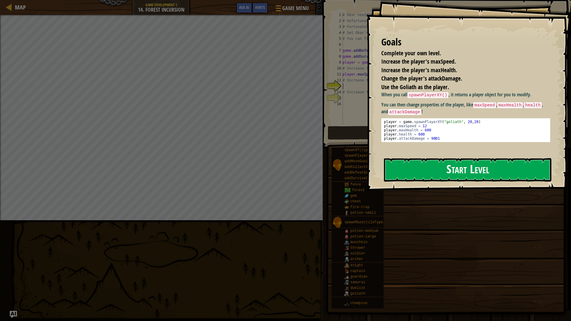
click at [427, 158] on button "Start Level" at bounding box center [468, 170] width 168 height 24
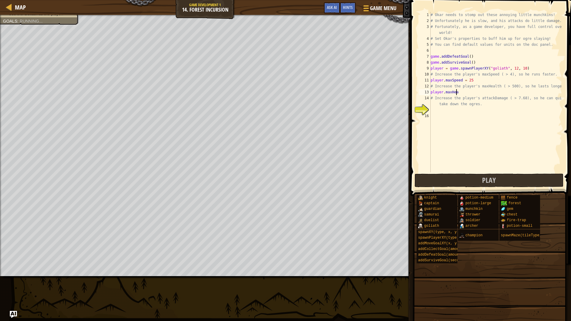
scroll to position [3, 2]
type textarea "player.maxHealth = 500"
click at [473, 110] on div "# Okar needs to stomp out these annoying little munchkins! # Unfortunately he i…" at bounding box center [496, 98] width 133 height 173
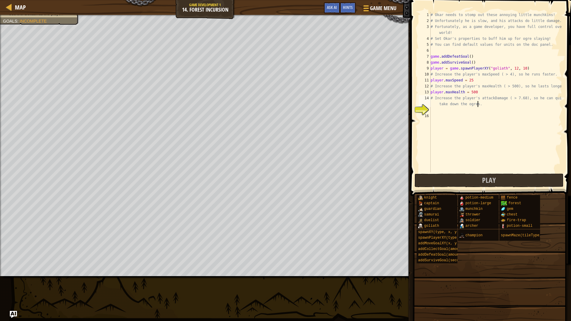
click at [480, 106] on div "# Okar needs to stomp out these annoying little munchkins! # Unfortunately he i…" at bounding box center [496, 98] width 133 height 173
click at [560, 97] on div "# Okar needs to stomp out these annoying little munchkins! # Unfortunately he i…" at bounding box center [496, 98] width 133 height 173
type textarea "# Increase the player's attackDamage ( > 7.68), so he can quickly take down the…"
click at [441, 111] on div "# Okar needs to stomp out these annoying little munchkins! # Unfortunately he i…" at bounding box center [496, 98] width 133 height 173
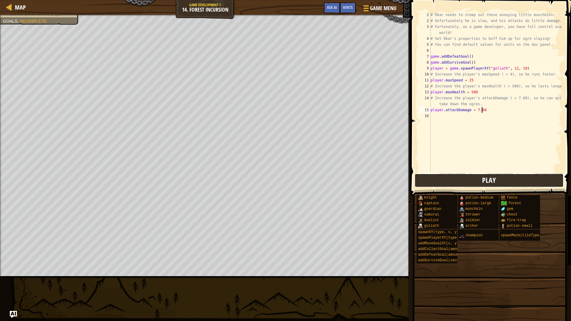
click at [462, 179] on button "Play" at bounding box center [489, 181] width 149 height 14
click at [476, 92] on div "# Okar needs to stomp out these annoying little munchkins! # Unfortunately he i…" at bounding box center [496, 98] width 133 height 173
click at [491, 113] on div "# Okar needs to stomp out these annoying little munchkins! # Unfortunately he i…" at bounding box center [496, 98] width 133 height 173
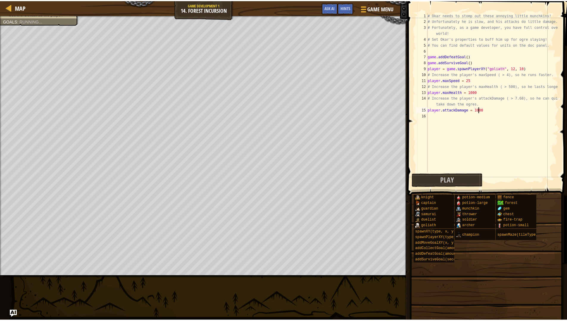
scroll to position [3, 4]
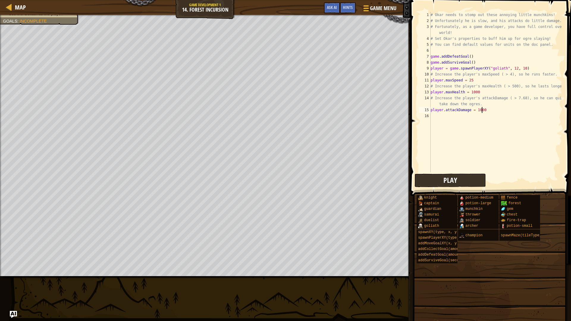
type textarea "player.attackDamage = 1000"
click at [428, 183] on button "Play" at bounding box center [450, 181] width 71 height 14
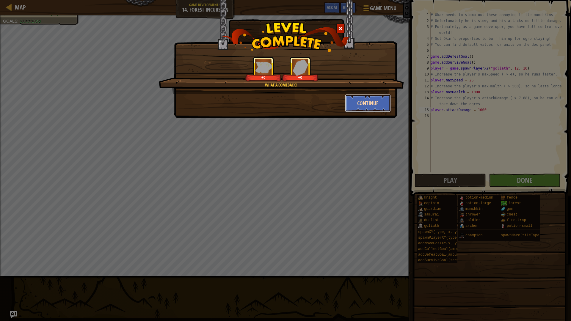
click at [363, 107] on button "Continue" at bounding box center [368, 103] width 46 height 18
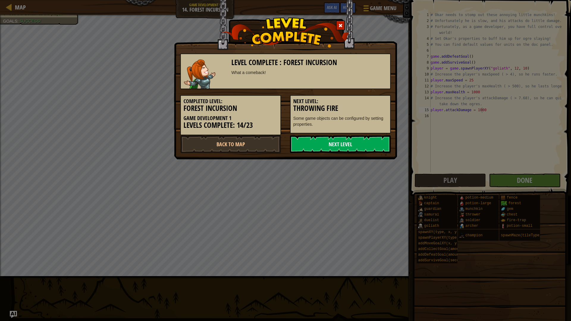
click at [350, 144] on link "Next Level" at bounding box center [340, 144] width 101 height 18
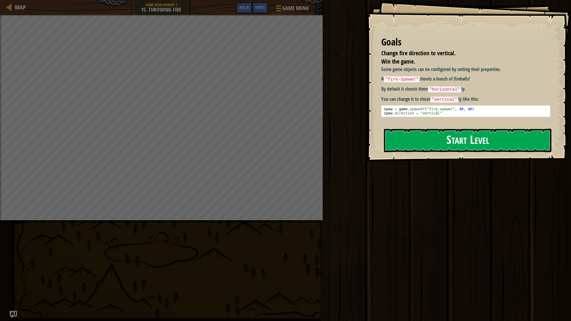
click at [419, 139] on button "Start Level" at bounding box center [468, 141] width 168 height 24
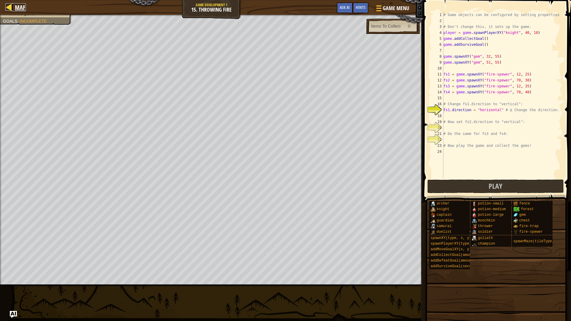
click at [14, 5] on link "Map" at bounding box center [19, 7] width 14 height 8
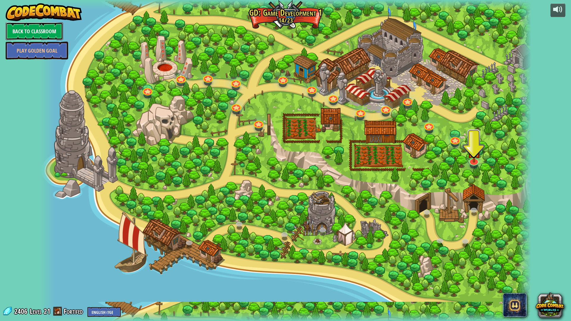
click at [22, 33] on link "Back to Classroom" at bounding box center [34, 31] width 57 height 18
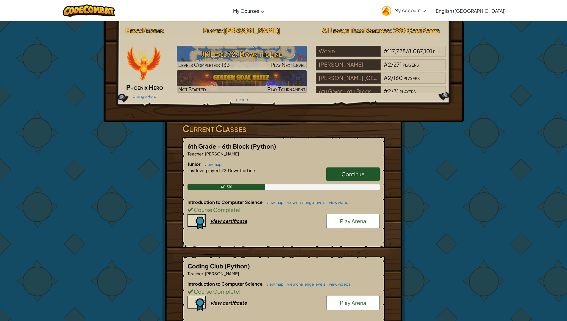
scroll to position [89, 0]
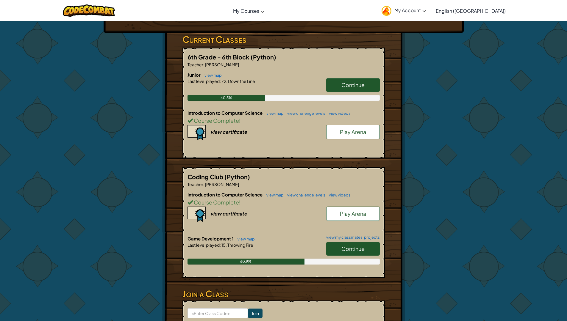
click at [358, 219] on link "Play Arena" at bounding box center [353, 214] width 54 height 14
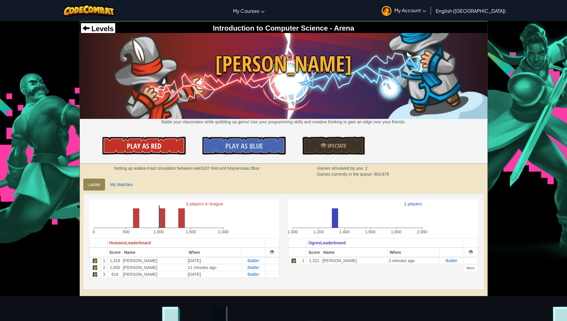
click at [125, 146] on link "Play As Red" at bounding box center [143, 146] width 83 height 18
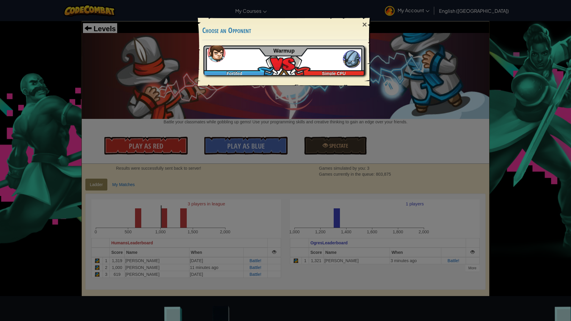
click at [249, 66] on div "Fortifed Simple CPU Warmup" at bounding box center [284, 61] width 161 height 30
